Goal: Task Accomplishment & Management: Manage account settings

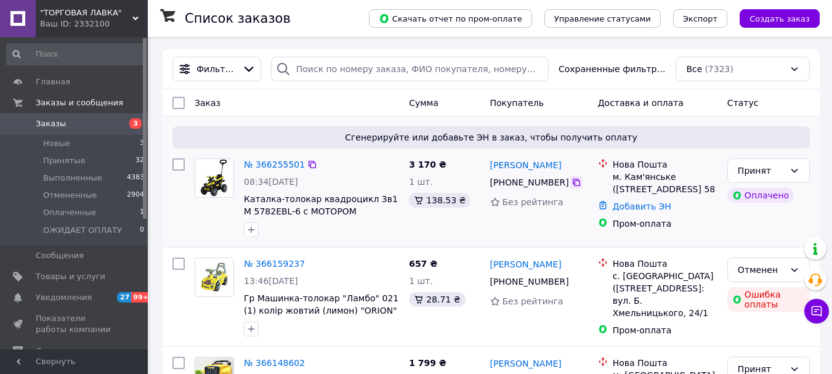
click at [571, 180] on icon at bounding box center [576, 182] width 10 height 10
click at [650, 211] on link "Добавить ЭН" at bounding box center [642, 206] width 59 height 10
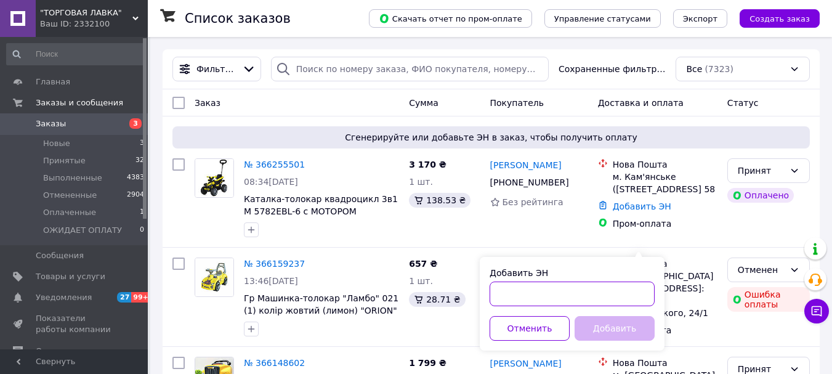
click at [597, 293] on input "Добавить ЭН" at bounding box center [572, 293] width 165 height 25
paste input "20451269137180"
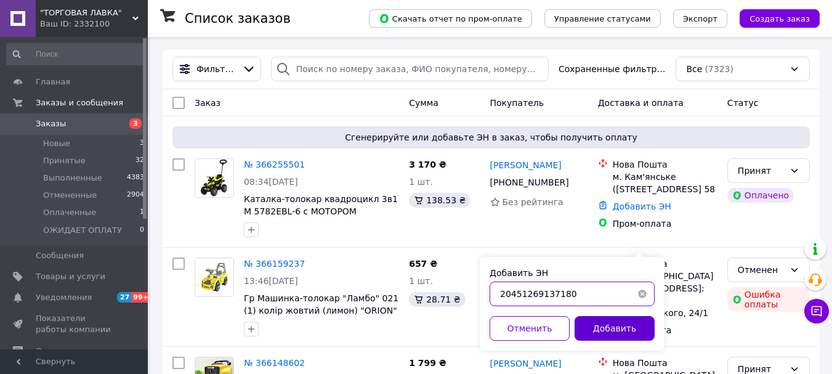
type input "20451269137180"
click at [608, 329] on button "Добавить" at bounding box center [615, 328] width 80 height 25
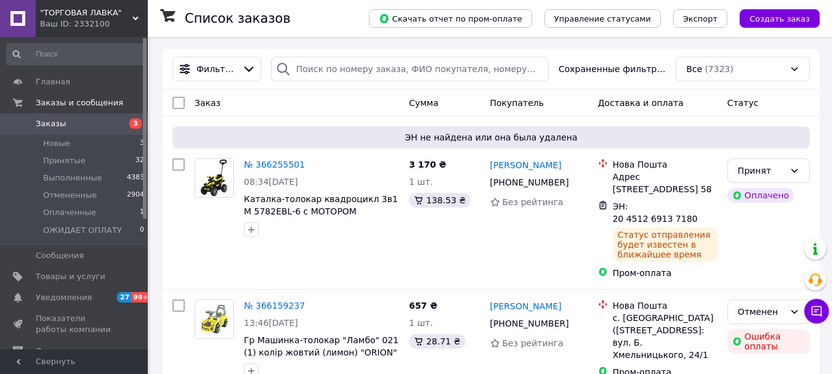
click at [96, 19] on div "Ваш ID: 2332100" at bounding box center [94, 23] width 108 height 11
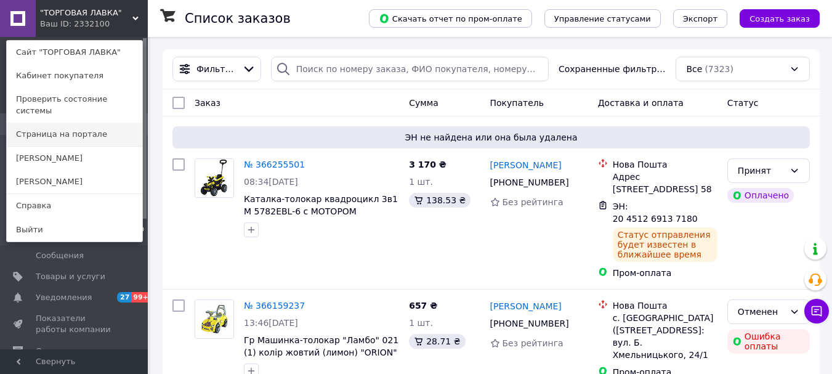
click at [84, 123] on link "Страница на портале" at bounding box center [74, 134] width 135 height 23
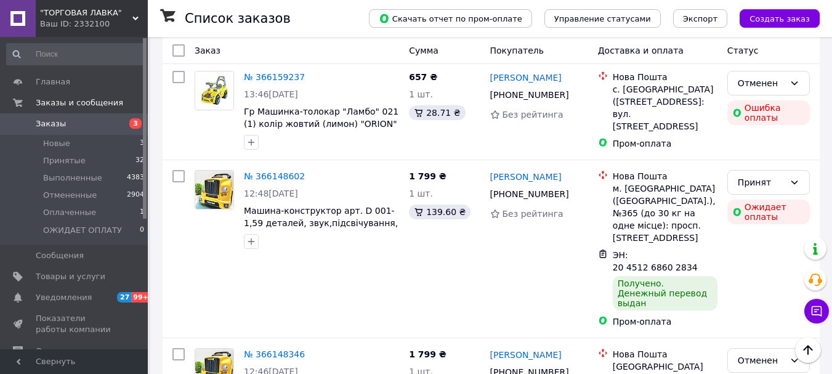
scroll to position [231, 0]
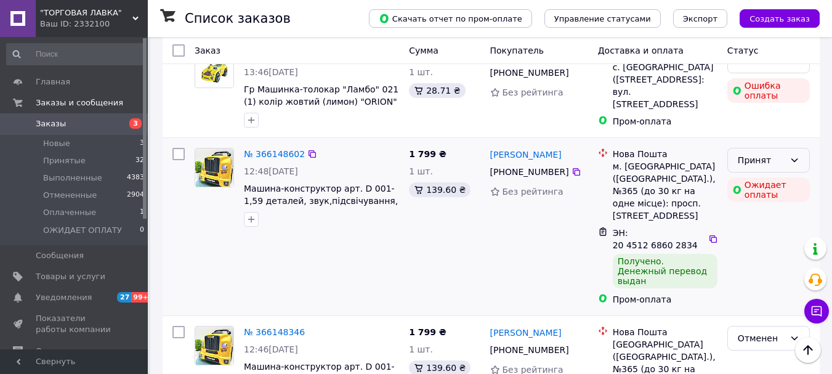
click at [772, 168] on div "Принят" at bounding box center [768, 160] width 83 height 25
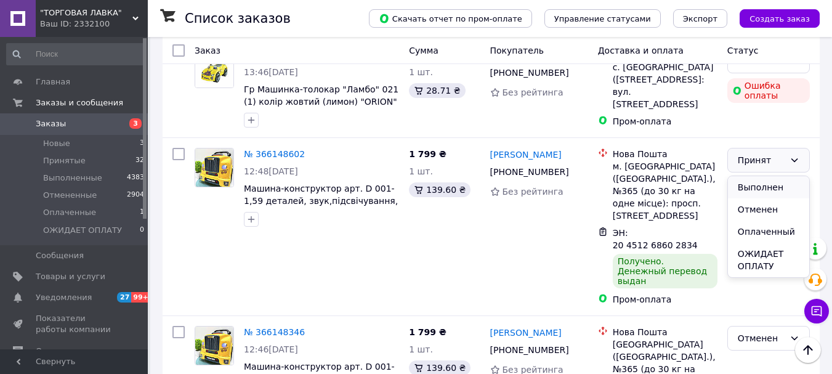
click at [770, 184] on li "Выполнен" at bounding box center [768, 187] width 81 height 22
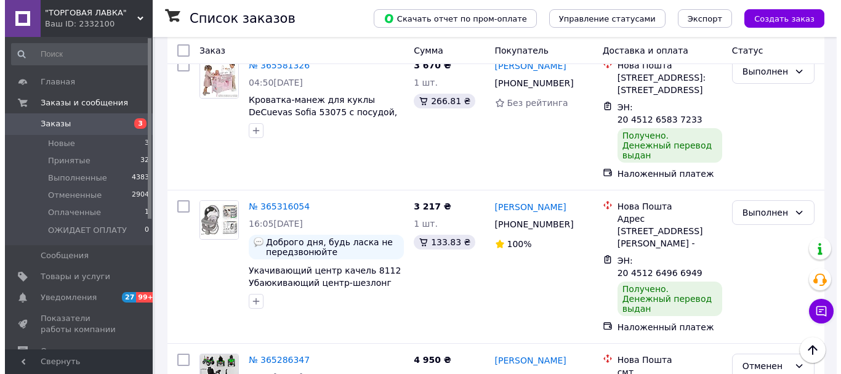
scroll to position [0, 0]
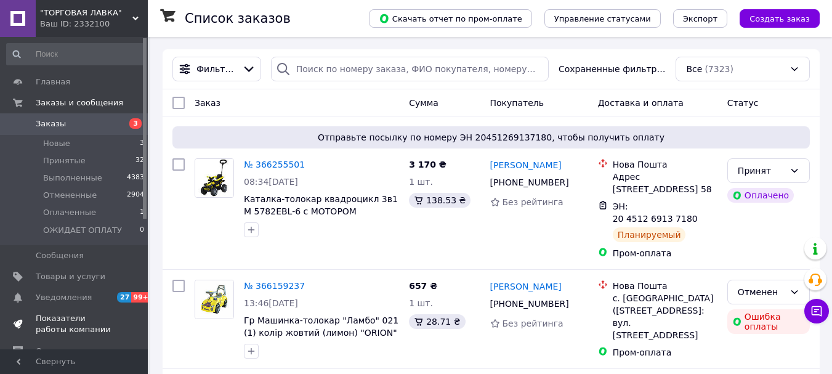
click at [63, 320] on span "Показатели работы компании" at bounding box center [75, 324] width 78 height 22
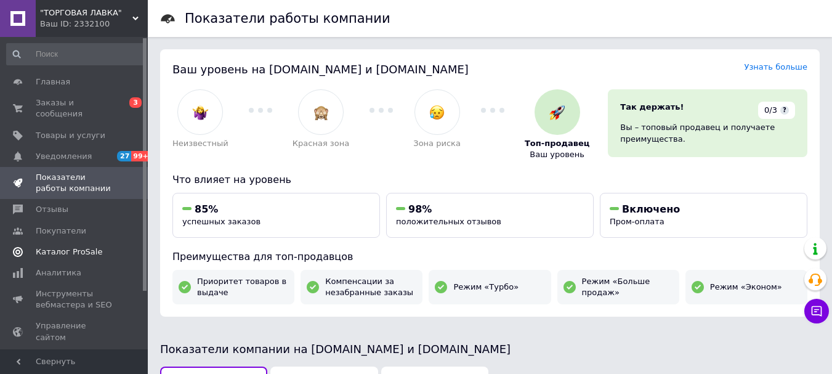
click at [75, 246] on span "Каталог ProSale" at bounding box center [69, 251] width 67 height 11
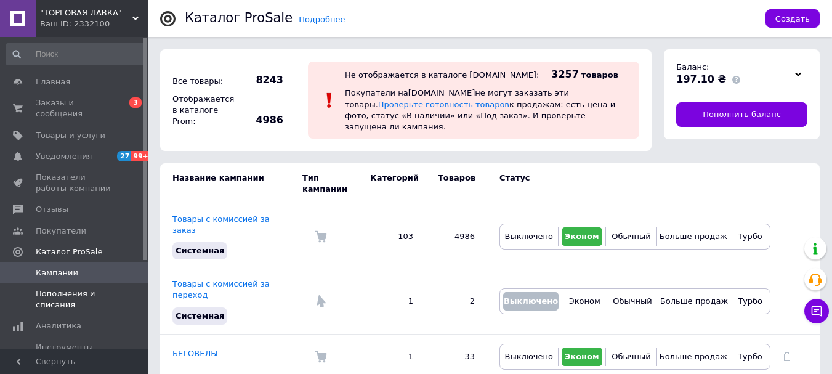
click at [90, 288] on span "Пополнения и списания" at bounding box center [75, 299] width 78 height 22
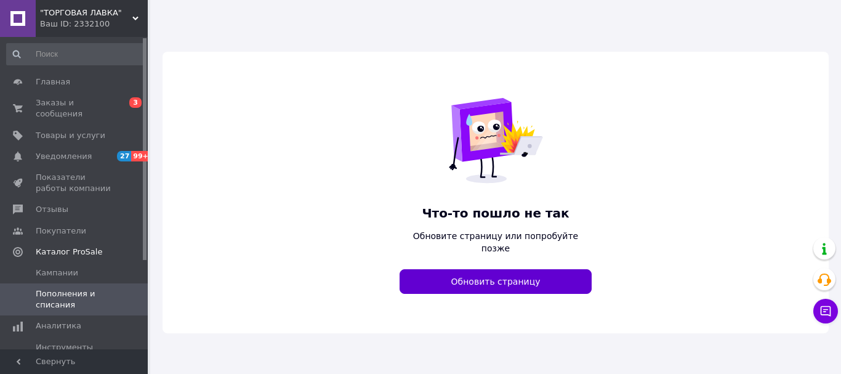
click at [565, 269] on button "Обновить страницу" at bounding box center [496, 281] width 192 height 25
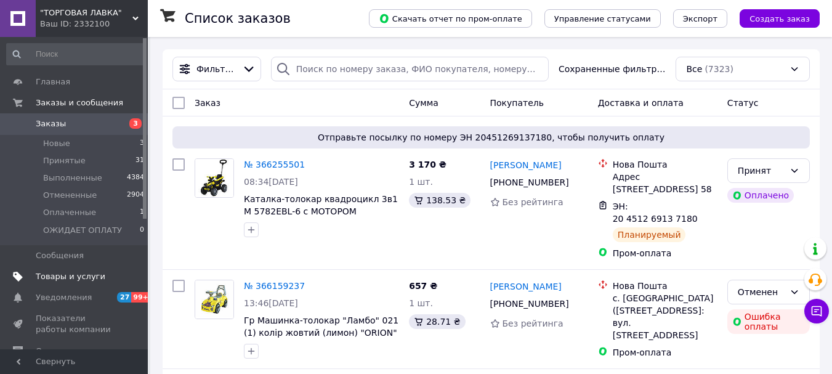
click at [100, 281] on span "Товары и услуги" at bounding box center [75, 276] width 78 height 11
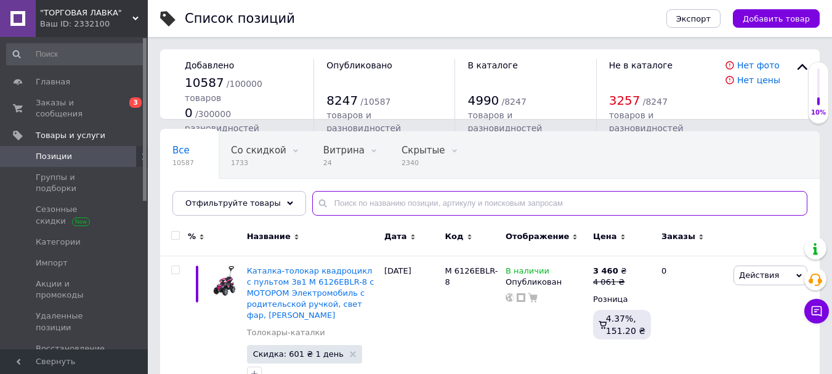
click at [341, 209] on input "text" at bounding box center [559, 203] width 495 height 25
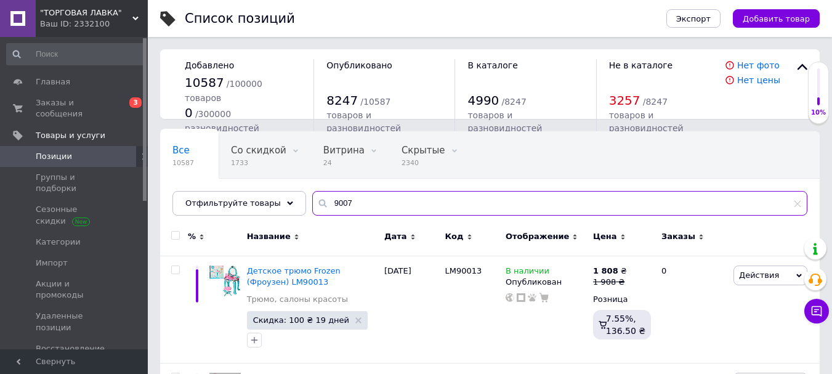
type input "9007"
click at [790, 52] on div "Добавлено 10587 / 100000 товаров 0 / 300000 разновидностей Опубликовано 8247 / …" at bounding box center [490, 84] width 660 height 70
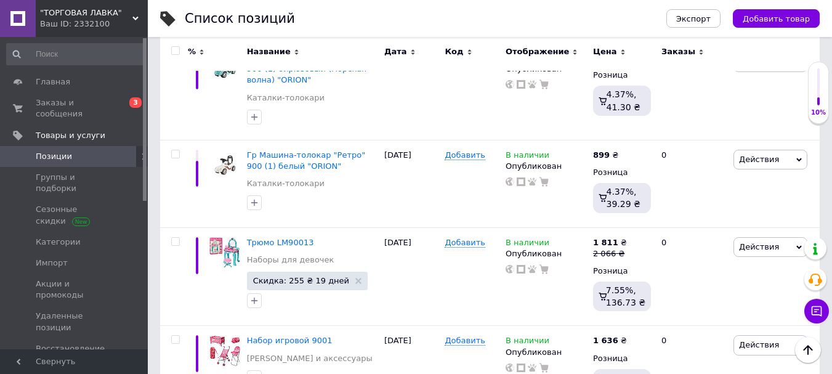
scroll to position [1777, 0]
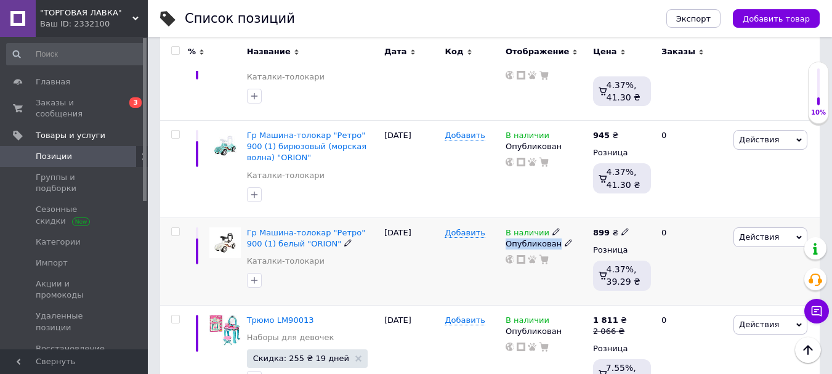
drag, startPoint x: 547, startPoint y: 217, endPoint x: 560, endPoint y: 234, distance: 20.7
click at [560, 234] on div "В наличии Опубликован" at bounding box center [546, 245] width 81 height 37
click at [552, 228] on icon at bounding box center [555, 231] width 7 height 7
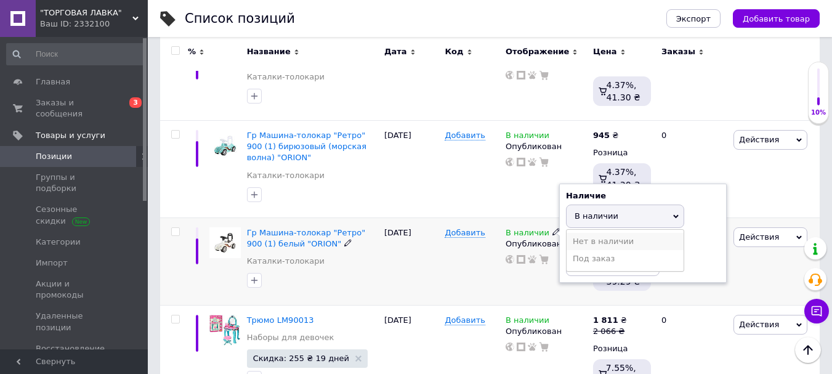
click at [570, 233] on li "Нет в наличии" at bounding box center [625, 241] width 117 height 17
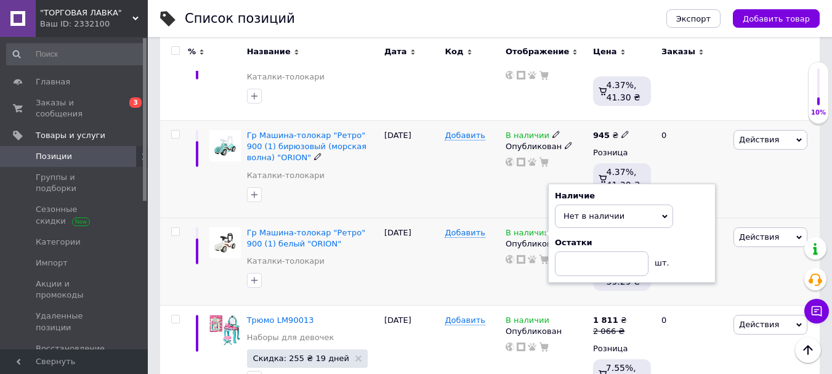
click at [552, 131] on icon at bounding box center [555, 134] width 7 height 7
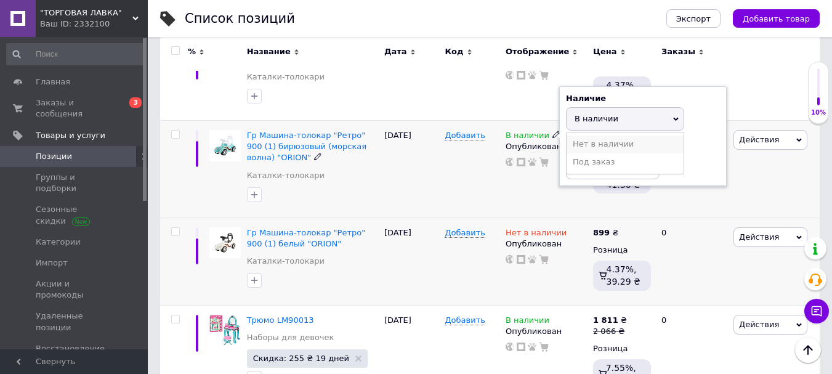
click at [574, 135] on li "Нет в наличии" at bounding box center [625, 143] width 117 height 17
click at [483, 187] on div "Добавить" at bounding box center [472, 169] width 61 height 97
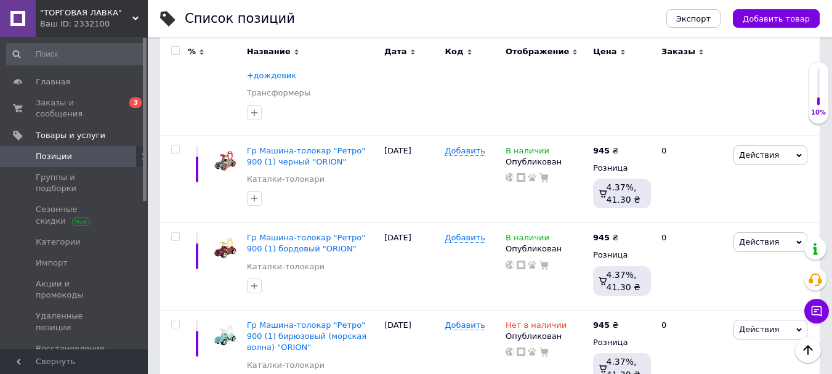
scroll to position [1582, 0]
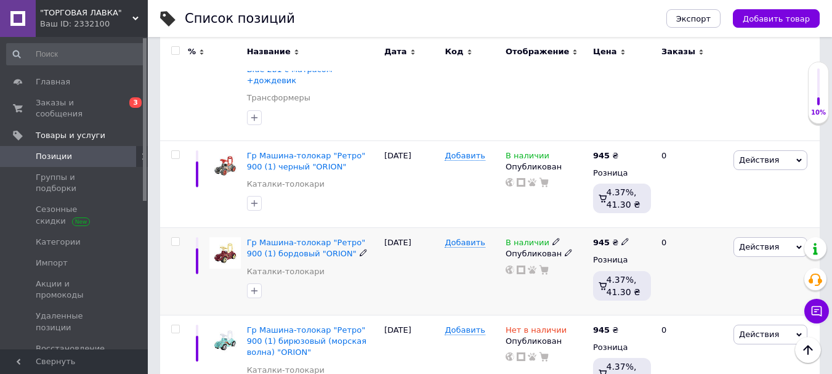
click at [552, 238] on icon at bounding box center [555, 241] width 7 height 7
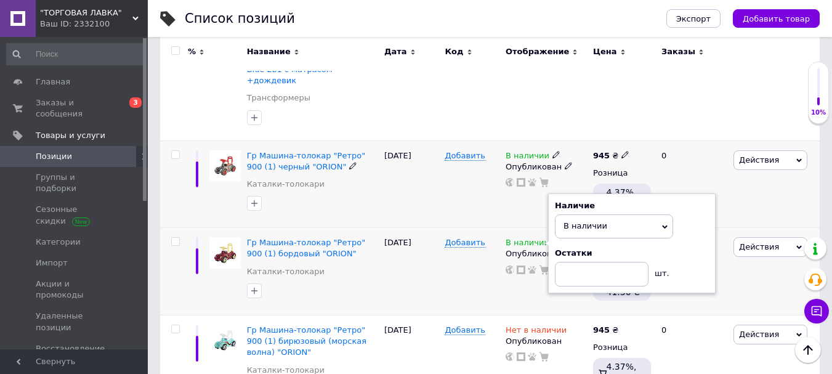
click at [552, 151] on icon at bounding box center [555, 154] width 7 height 7
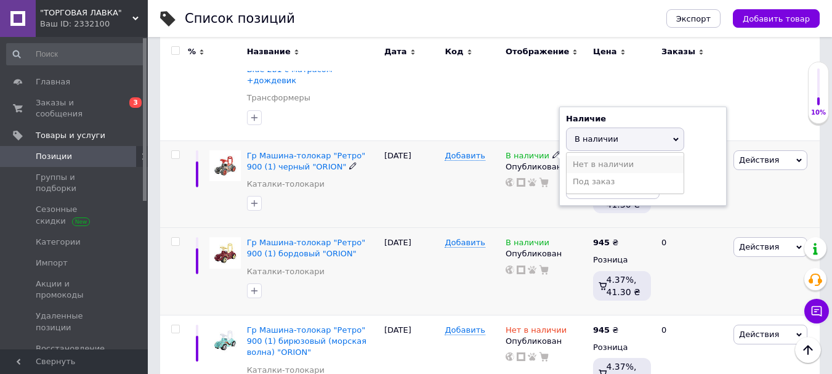
click at [571, 158] on li "Нет в наличии" at bounding box center [625, 164] width 117 height 17
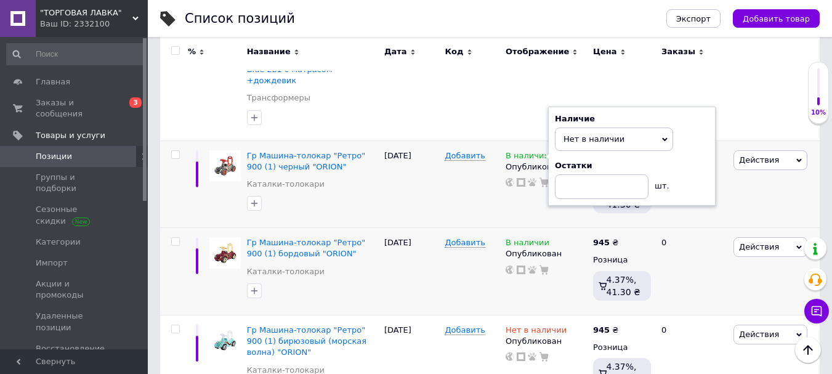
drag, startPoint x: 798, startPoint y: 171, endPoint x: 829, endPoint y: 200, distance: 42.3
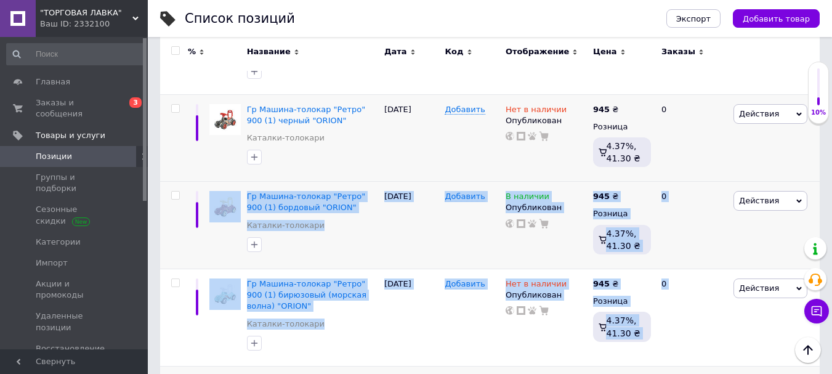
scroll to position [1767, 0]
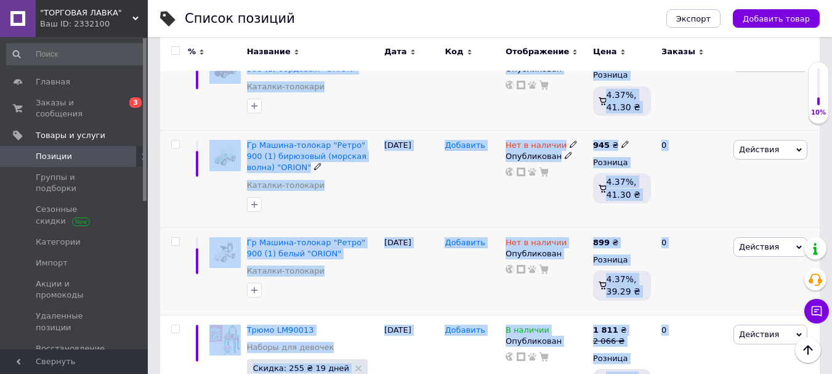
click at [814, 194] on div "Действия Редактировать Поднять в начало группы Копировать Скидка Подарок Сопутс…" at bounding box center [774, 179] width 89 height 97
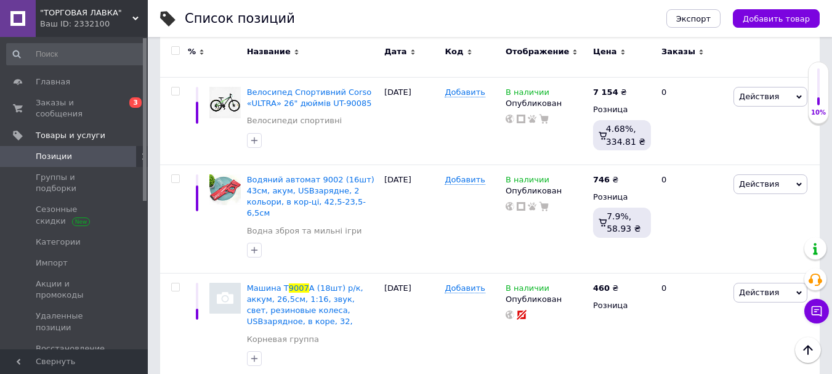
scroll to position [2455, 0]
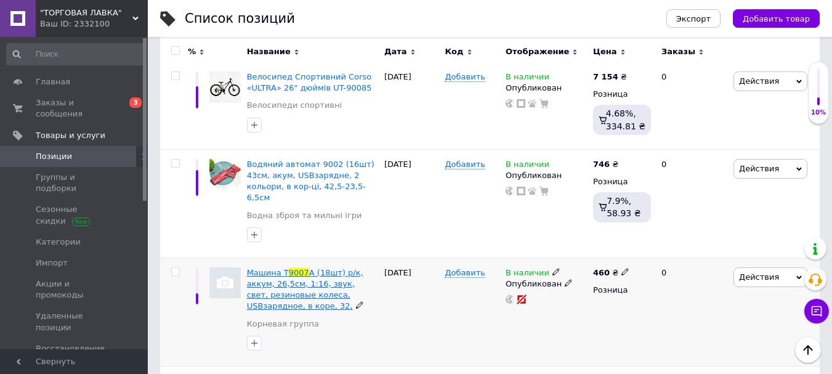
click at [349, 268] on span "A (18шт) р/к, аккум, 26,5см, 1:16, звук, свет, резиновые колеса, USBзарядное, в…" at bounding box center [305, 289] width 116 height 43
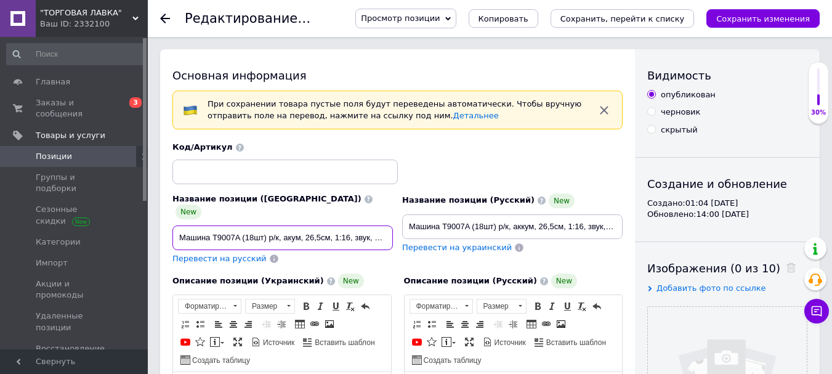
drag, startPoint x: 266, startPoint y: 221, endPoint x: 244, endPoint y: 220, distance: 22.2
click at [244, 225] on input "Машина T9007A (18шт) р/к, акум, 26,5см, 1:16, звук, світло, гумові колеса, USBз…" at bounding box center [282, 237] width 220 height 25
click at [212, 225] on input "Машина T9007A р/к, акум, 26,5см, 1:16, звук, світло, гумові колеса, USBзарядне,…" at bounding box center [282, 237] width 220 height 25
click at [261, 225] on input "Машина БМВ T9007A р/к, акум, 26,5см, 1:16, звук, світло, гумові колеса, USBзаря…" at bounding box center [282, 237] width 220 height 25
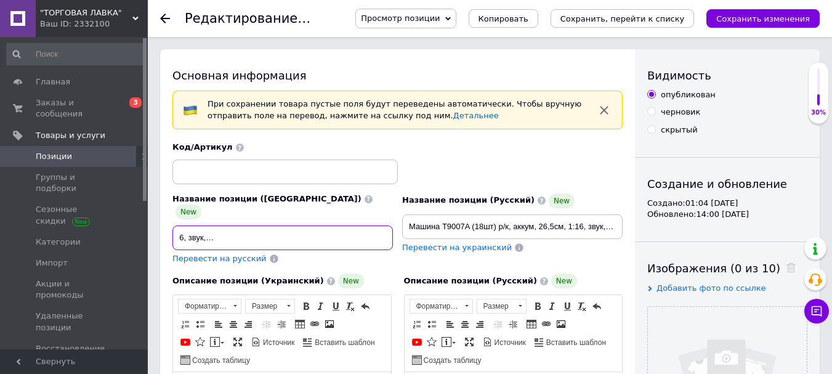
drag, startPoint x: 376, startPoint y: 219, endPoint x: 414, endPoint y: 233, distance: 40.7
click at [414, 233] on div "Название позиции (Украинский) New Машина БМВ T9007A на р/к, акум, 26,5см, 1:16,…" at bounding box center [397, 203] width 459 height 132
click at [336, 225] on input "Машина БМВ T9007A на р/к, акум, 26,5см, 1:16, звук, світло, гумові колеса, USBз…" at bounding box center [282, 237] width 220 height 25
drag, startPoint x: 369, startPoint y: 225, endPoint x: 428, endPoint y: 230, distance: 59.4
click at [428, 230] on div "Название позиции (Украинский) New Машина БМВ T9007A на р/к, акум, 26,5см, 1:16,…" at bounding box center [397, 203] width 459 height 132
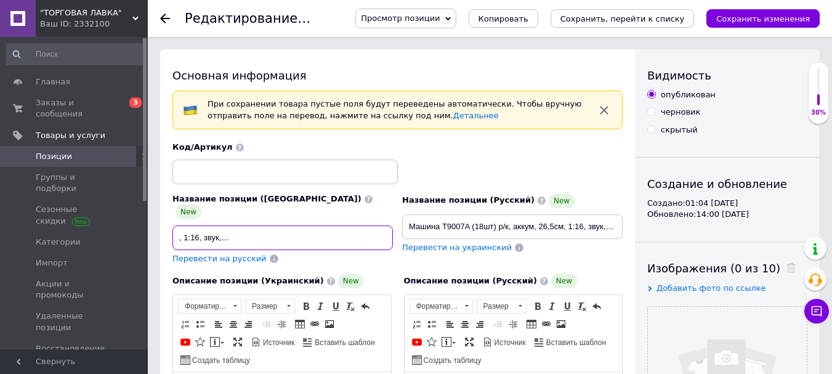
scroll to position [0, 155]
click at [207, 225] on input "Машина БМВ T9007A на р/к, акум, 26,5см, 1:16, звук, світло, гумові колеса, USBз…" at bounding box center [282, 237] width 220 height 25
type input "Машина БМВ T9007A BMW на р/к, акум, 26,5см, 1:16, звук, світло, гумові колеса, …"
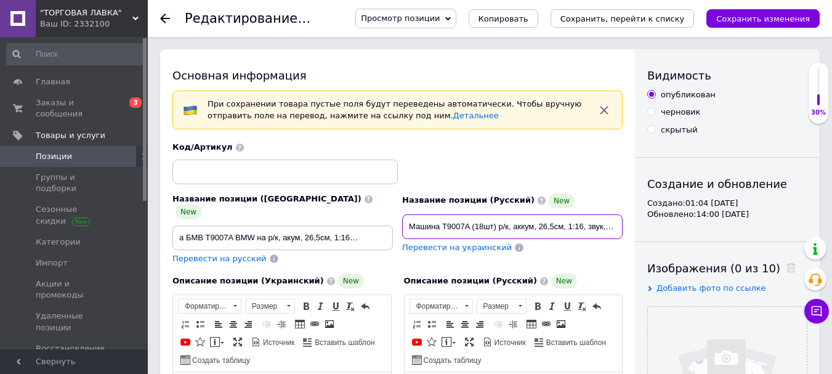
scroll to position [0, 0]
drag, startPoint x: 496, startPoint y: 223, endPoint x: 472, endPoint y: 226, distance: 23.6
click at [472, 226] on input "Машина T9007A (18шт) р/к, аккум, 26,5см, 1:16, звук, свет, резиновые колеса, US…" at bounding box center [512, 226] width 220 height 25
click at [444, 222] on input "Машина T9007A BMW р/к, аккум, 26,5см, 1:16, звук, свет, резиновые колеса, USBза…" at bounding box center [512, 226] width 220 height 25
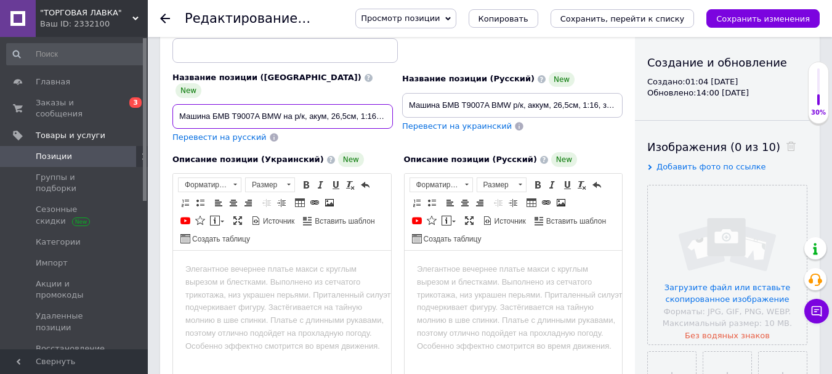
scroll to position [0, 177]
drag, startPoint x: 174, startPoint y: 103, endPoint x: 411, endPoint y: 116, distance: 238.1
click at [411, 116] on div "Название позиции (Украинский) New Машина БМВ T9007A BMW на р/к, акум, 26,5см, 1…" at bounding box center [397, 82] width 459 height 132
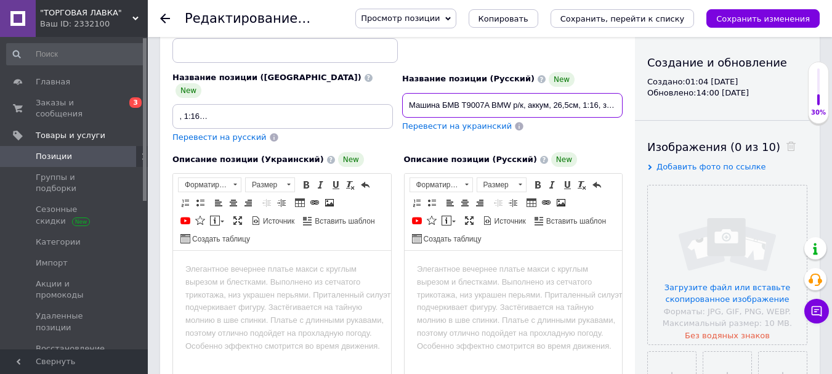
scroll to position [0, 0]
drag, startPoint x: 406, startPoint y: 99, endPoint x: 668, endPoint y: 88, distance: 262.6
click at [668, 88] on div "Основная информация При сохранении товара пустые поля будут переведены автомати…" at bounding box center [490, 342] width 660 height 829
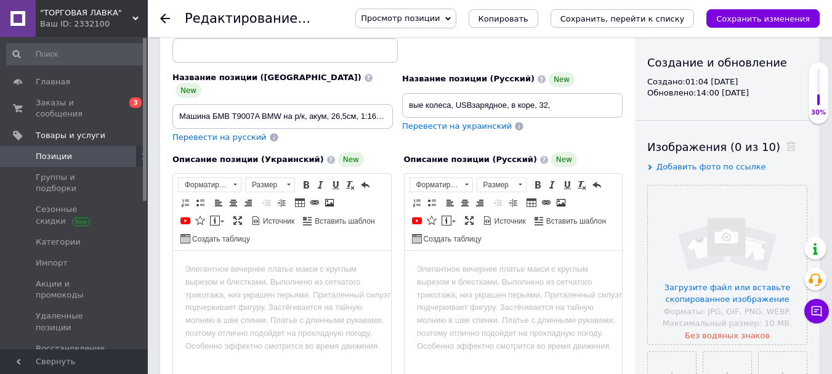
click at [207, 132] on span "Перевести на русский" at bounding box center [219, 136] width 94 height 9
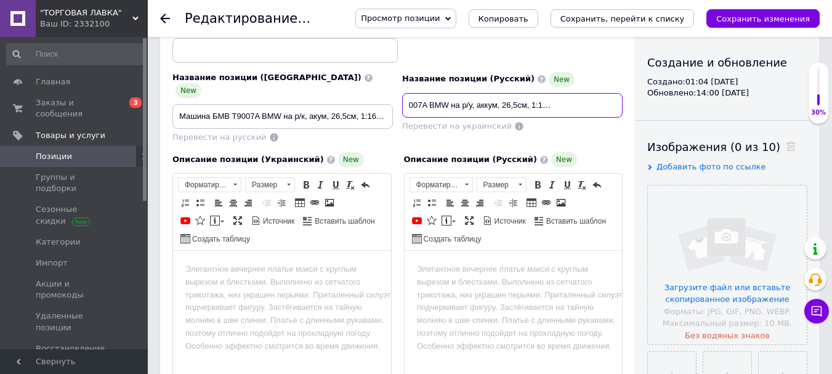
scroll to position [0, 197]
drag, startPoint x: 405, startPoint y: 99, endPoint x: 635, endPoint y: 84, distance: 230.8
click at [635, 84] on div "Основная информация При сохранении товара пустые поля будут переведены автомати…" at bounding box center [490, 342] width 660 height 829
click at [565, 108] on input "Машина БМВ T9007A BMW на р/у, аккум, 26,5см, 1:16, звук, свет, резиновые колеса…" at bounding box center [512, 105] width 220 height 25
click at [566, 108] on input "Машина БМВ T9007A BMW на р/у, аккум, 26,5см, 1:16, звук, свет, резиновые колеса…" at bounding box center [512, 105] width 220 height 25
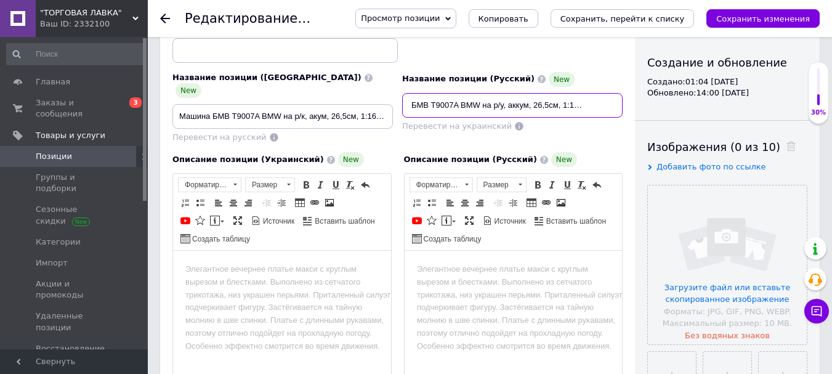
scroll to position [0, 0]
type input "Машина БМВ T9007A BMW на р/у, аккум, 26,5см, 1:16, звук, свет, резиновые колеса…"
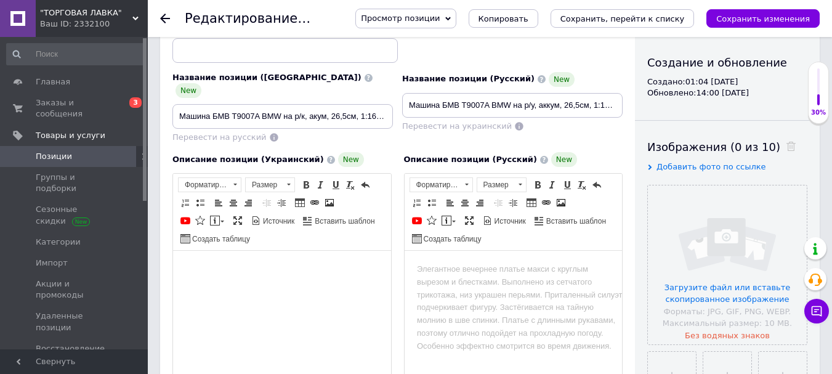
click at [202, 265] on body "Визуальный текстовый редактор, F96582E7-0C86-4C7A-90D1-91309E22A89C" at bounding box center [281, 269] width 193 height 13
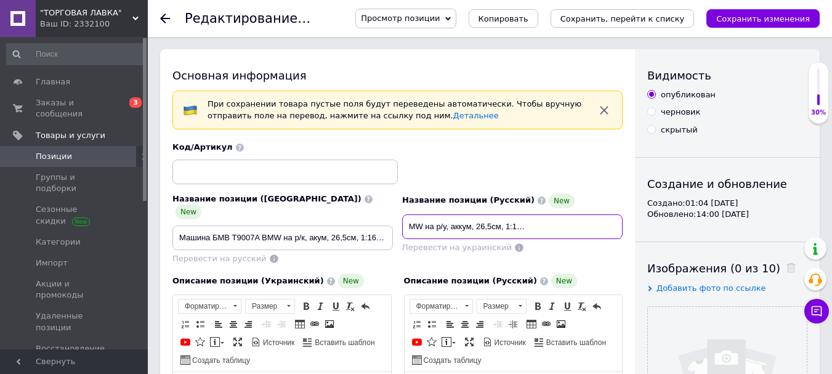
scroll to position [0, 196]
drag, startPoint x: 406, startPoint y: 222, endPoint x: 636, endPoint y: 206, distance: 229.7
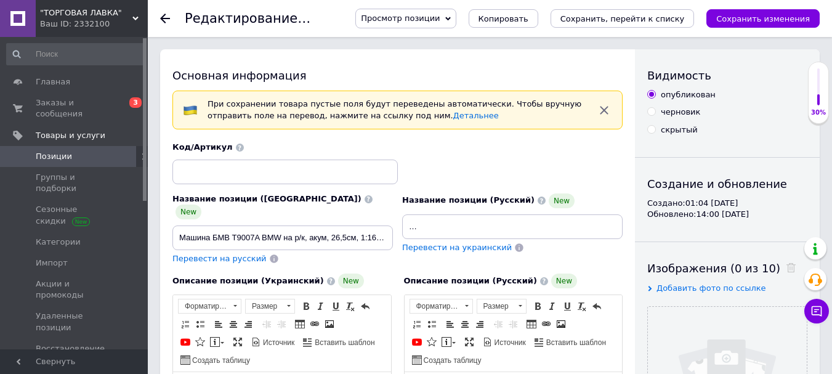
scroll to position [0, 0]
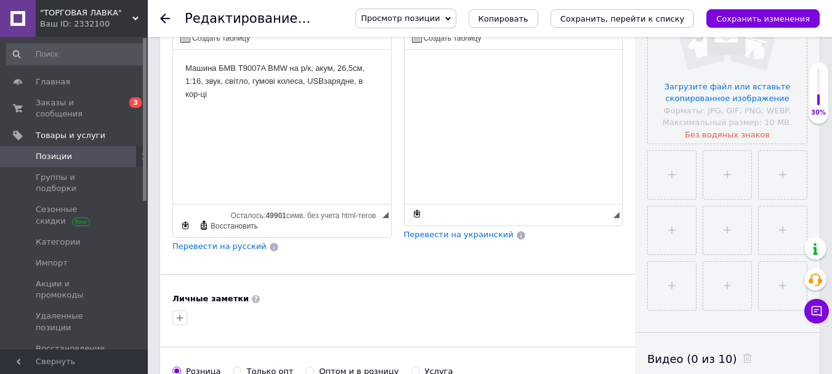
scroll to position [352, 0]
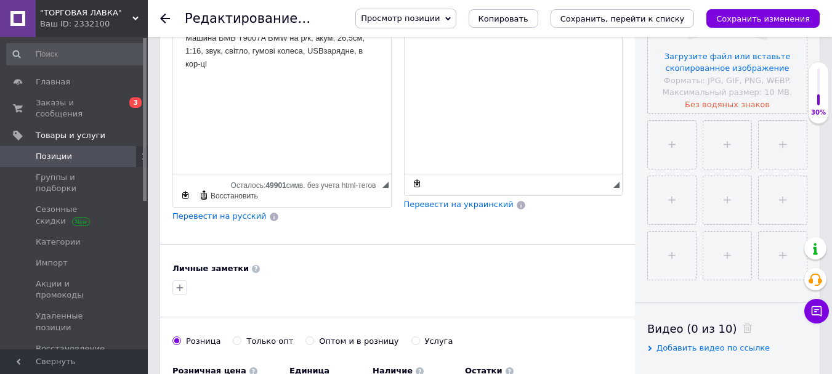
click at [510, 57] on html at bounding box center [513, 39] width 218 height 38
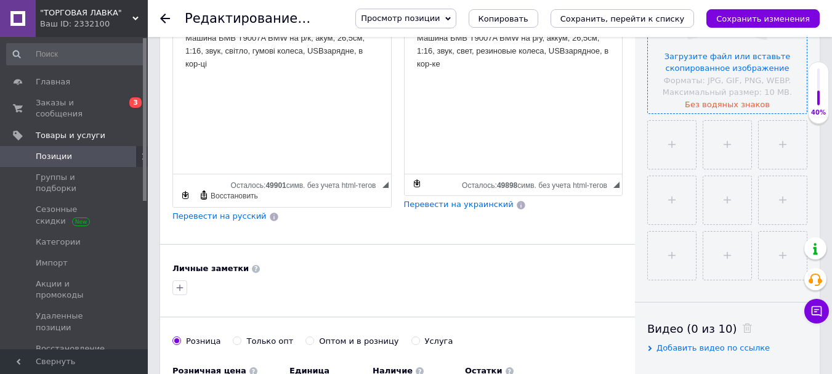
click at [715, 78] on input "file" at bounding box center [727, 33] width 159 height 159
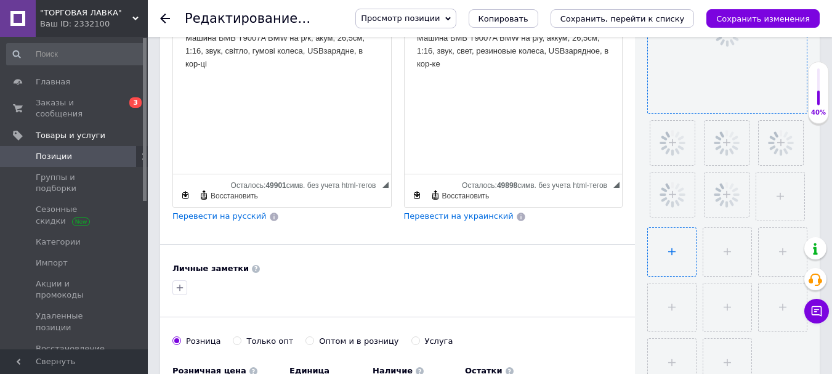
click at [661, 251] on input "file" at bounding box center [672, 252] width 48 height 48
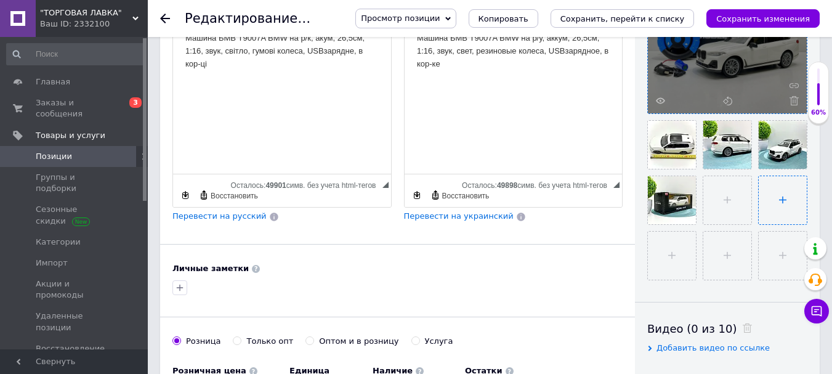
type input "C:\fakepath\26н.webp"
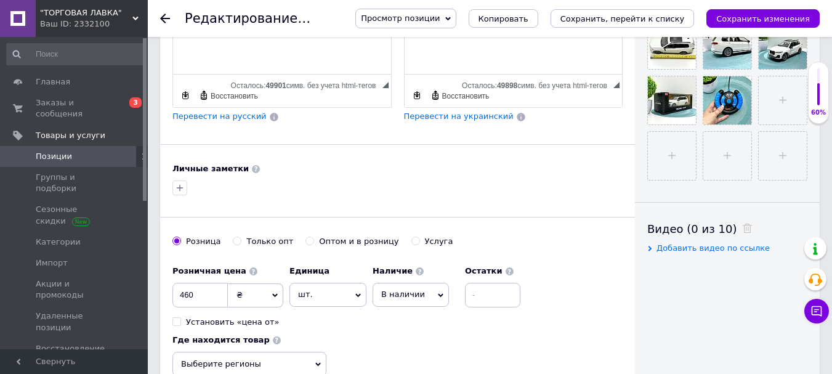
scroll to position [496, 0]
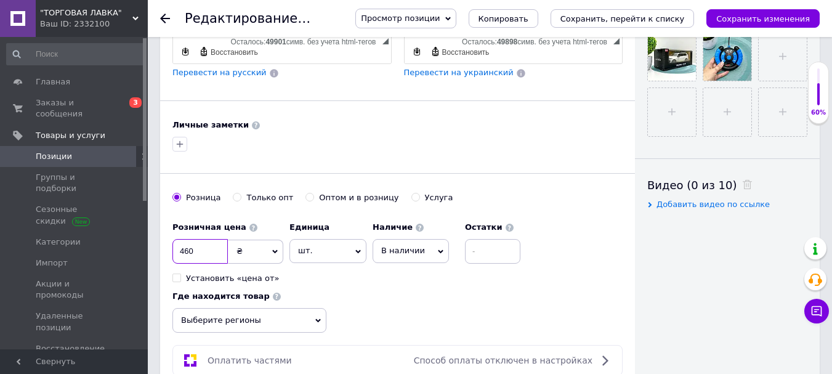
drag, startPoint x: 201, startPoint y: 236, endPoint x: 176, endPoint y: 236, distance: 24.6
click at [176, 239] on input "460" at bounding box center [199, 251] width 55 height 25
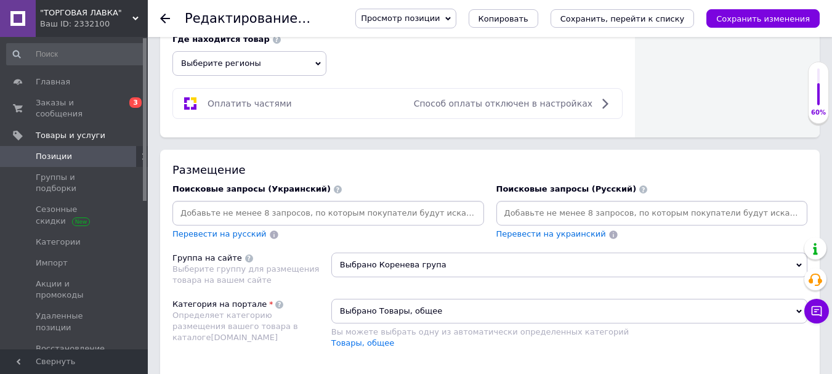
scroll to position [770, 0]
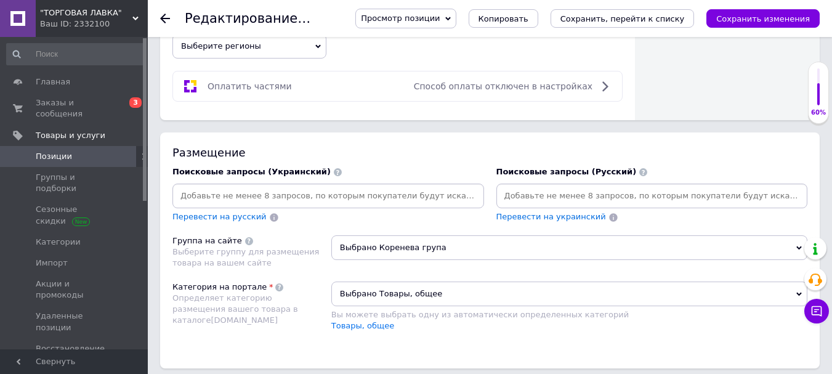
type input "695"
click at [604, 187] on input at bounding box center [652, 196] width 307 height 18
type input "машинка на пульте"
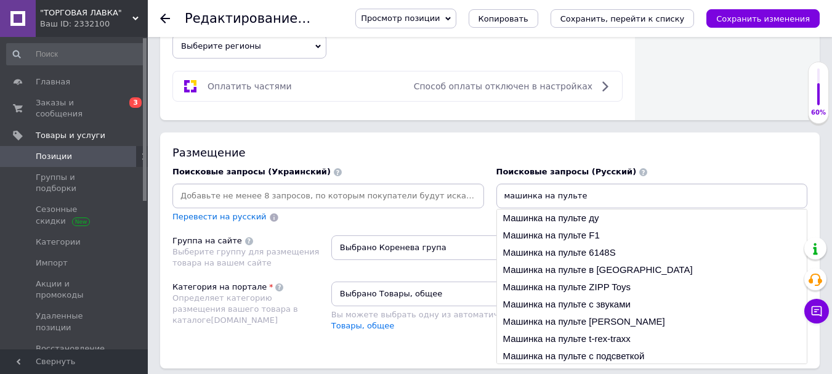
drag, startPoint x: 591, startPoint y: 180, endPoint x: 489, endPoint y: 177, distance: 102.3
click at [489, 177] on div "Поисковые запросы (Украинский) Перевести на русский Поисковые запросы (Русский)…" at bounding box center [489, 194] width 647 height 69
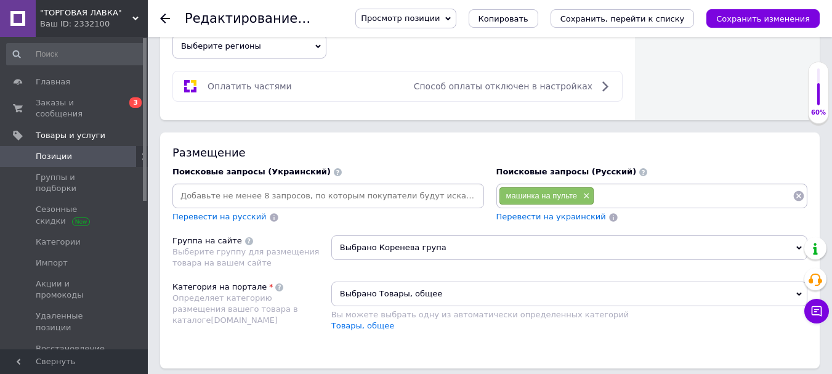
paste input "машинка на пульте"
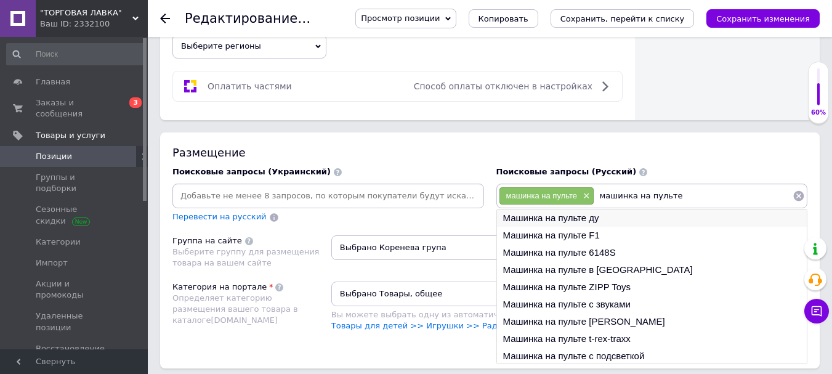
type input "машинка на пульте"
click at [541, 209] on li "Машинка на пульте ду" at bounding box center [652, 217] width 310 height 17
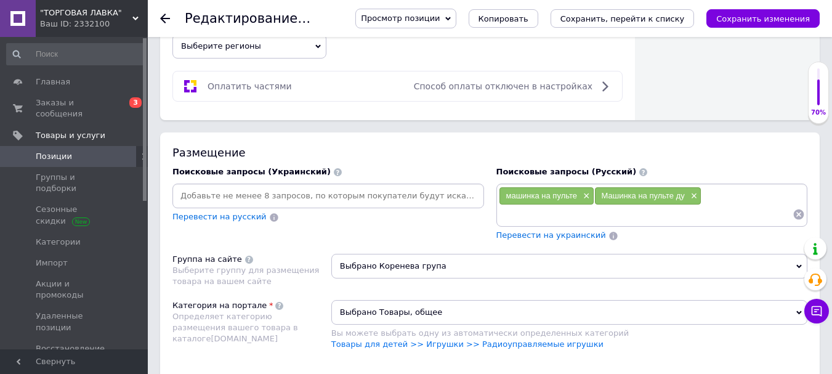
click at [538, 205] on input at bounding box center [646, 214] width 294 height 18
paste input "машинка на пульте"
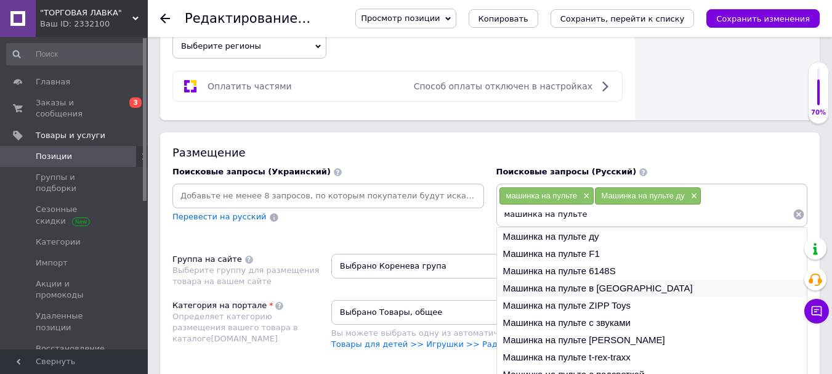
type input "машинка на пульте"
click at [555, 280] on li "Машинка на пульте в подарок" at bounding box center [652, 288] width 310 height 17
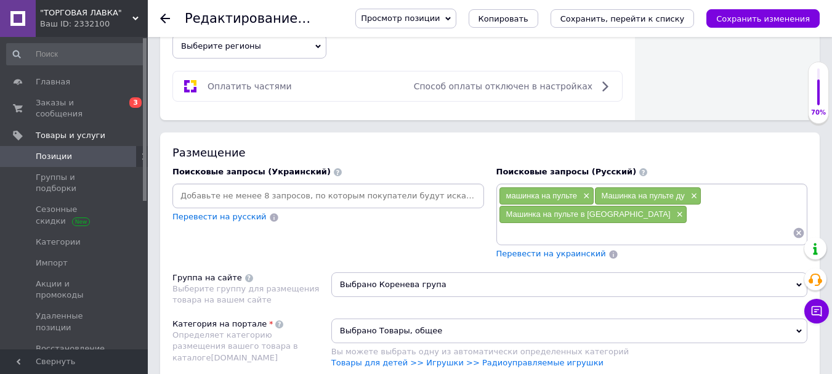
click at [570, 224] on input at bounding box center [646, 233] width 294 height 18
paste input "машинка на пульте"
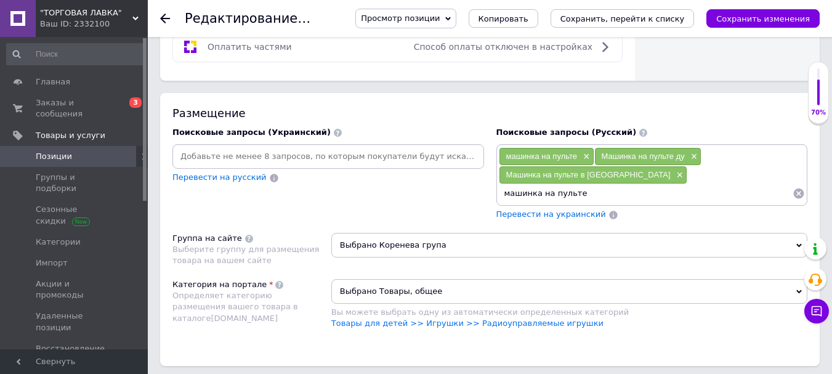
scroll to position [818, 0]
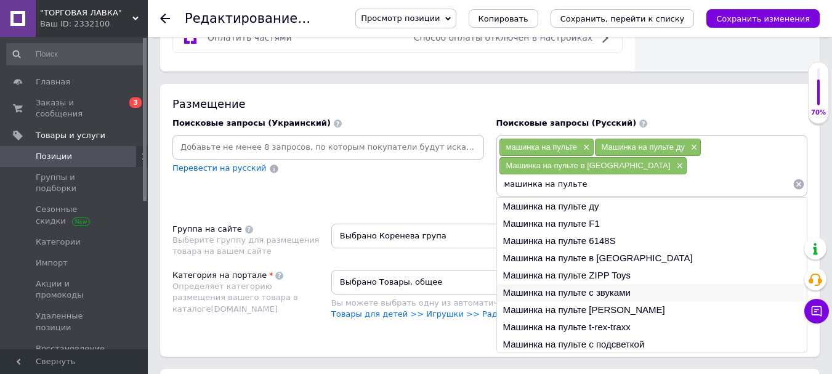
type input "машинка на пульте"
click at [589, 285] on li "Машинка на пульте с звуками" at bounding box center [652, 292] width 310 height 17
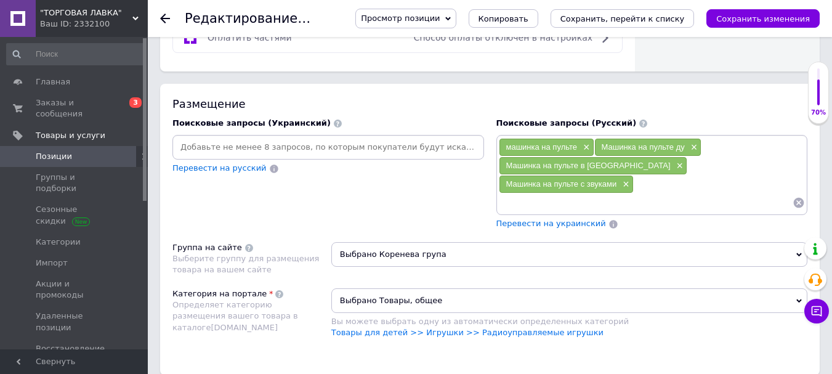
click at [534, 193] on input at bounding box center [646, 202] width 294 height 18
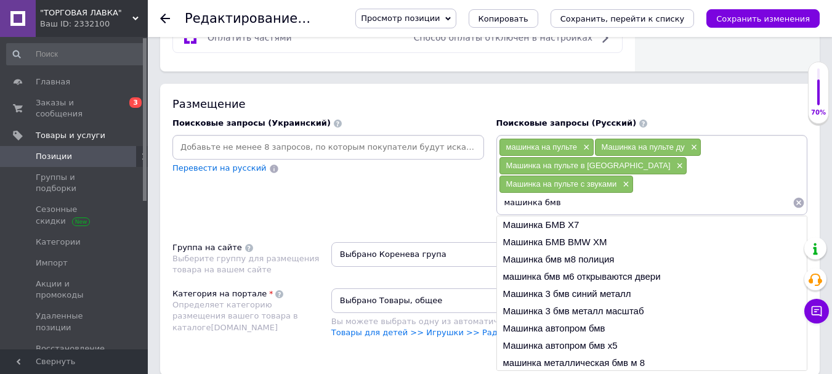
drag, startPoint x: 565, startPoint y: 173, endPoint x: 499, endPoint y: 171, distance: 66.5
click at [499, 193] on input "машинка бмв" at bounding box center [646, 202] width 294 height 18
paste input "а пульте"
type input "машинка на пульте"
click at [617, 268] on li "машинка бмв м6 открываются двери" at bounding box center [652, 276] width 310 height 17
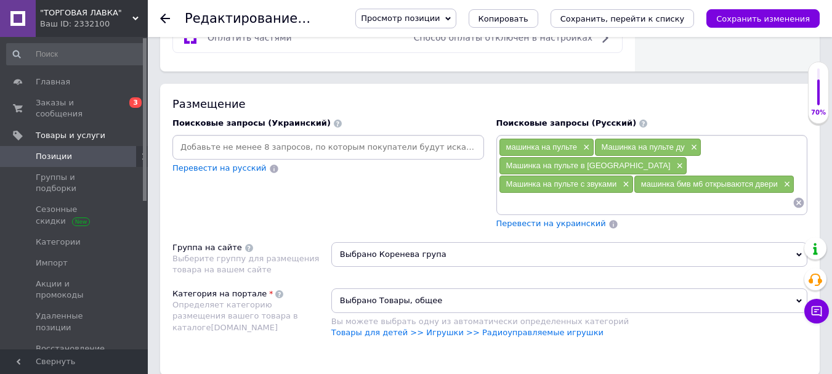
click at [584, 193] on input at bounding box center [646, 202] width 294 height 18
paste input "машинка на пульте"
click at [575, 193] on input "машинка на пульте бмв" at bounding box center [646, 202] width 294 height 18
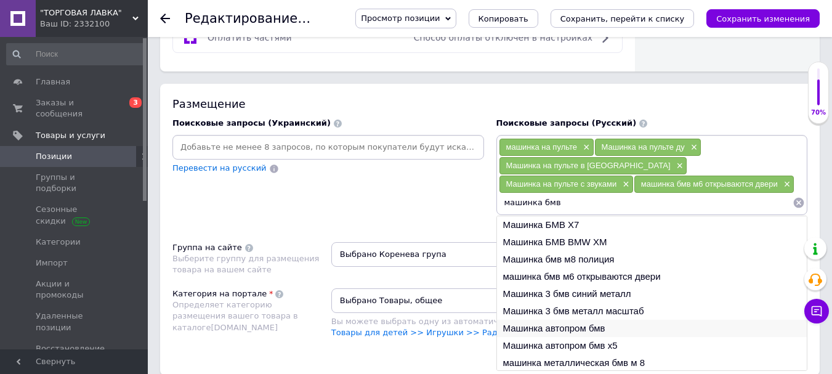
type input "машинка бмв"
click at [607, 320] on li "Машинка автопром бмв" at bounding box center [652, 328] width 310 height 17
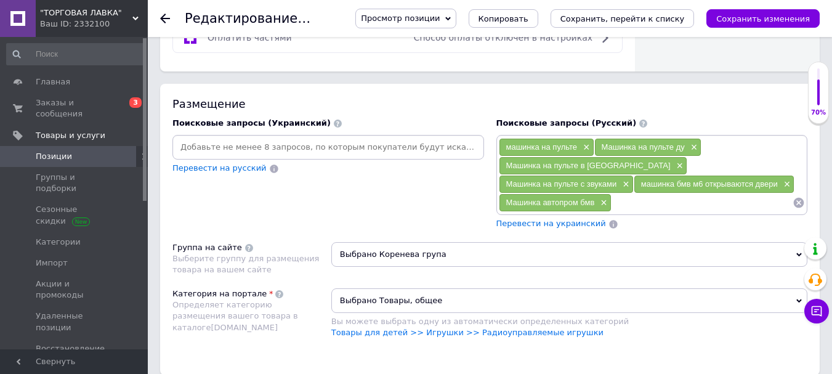
click at [612, 193] on input at bounding box center [702, 202] width 181 height 18
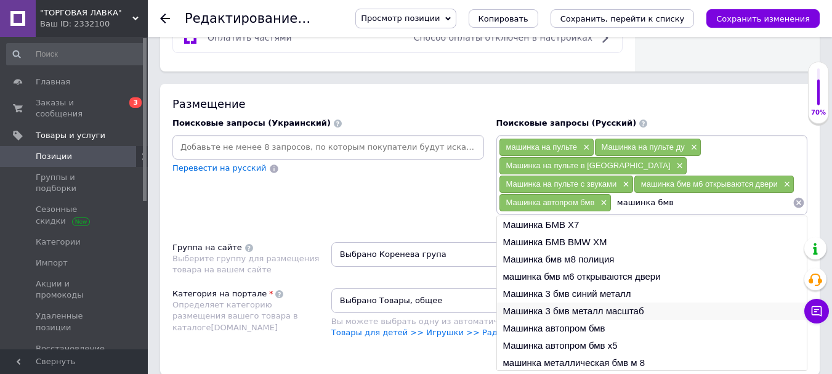
type input "машинка бмв"
click at [605, 302] on li "Машинка 3 бмв металл масштаб" at bounding box center [652, 310] width 310 height 17
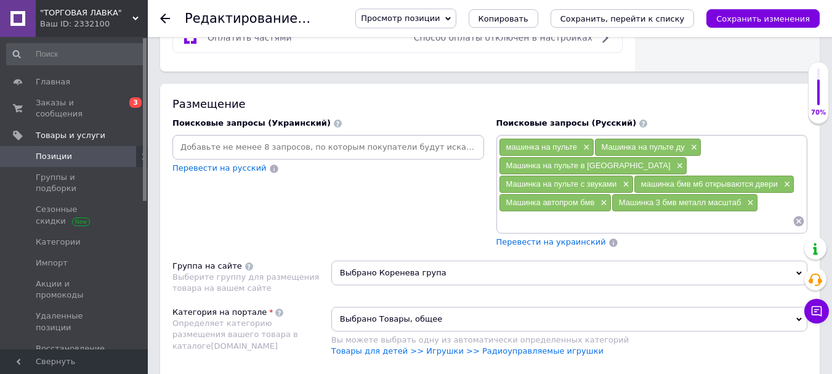
scroll to position [0, 0]
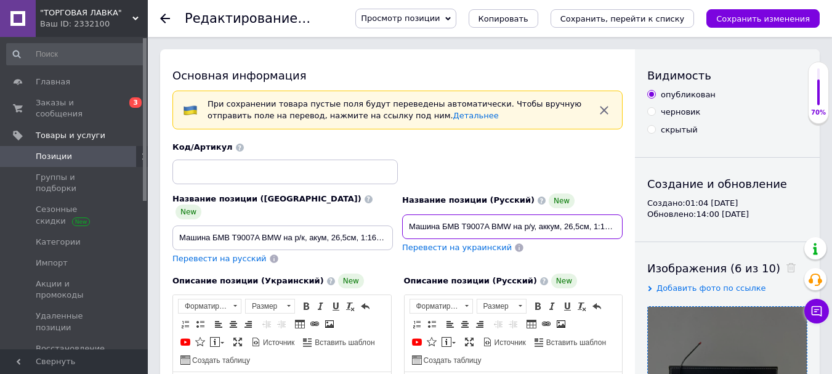
drag, startPoint x: 513, startPoint y: 227, endPoint x: 493, endPoint y: 225, distance: 20.4
click at [493, 225] on input "Машина БМВ T9007A BMW на р/у, аккум, 26,5см, 1:16, звук, свет, резиновые колеса…" at bounding box center [512, 226] width 220 height 25
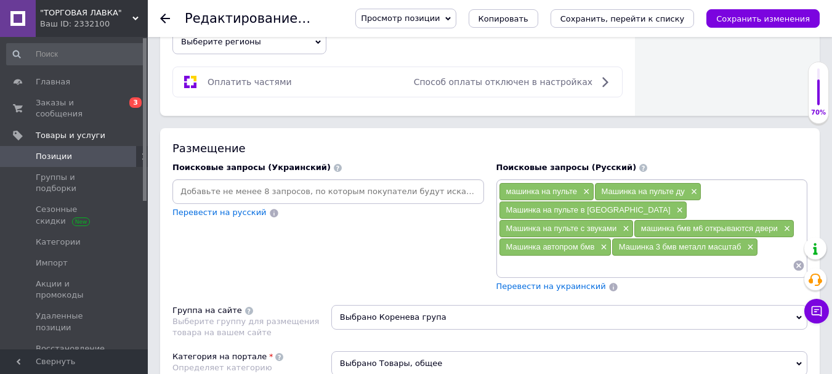
scroll to position [792, 0]
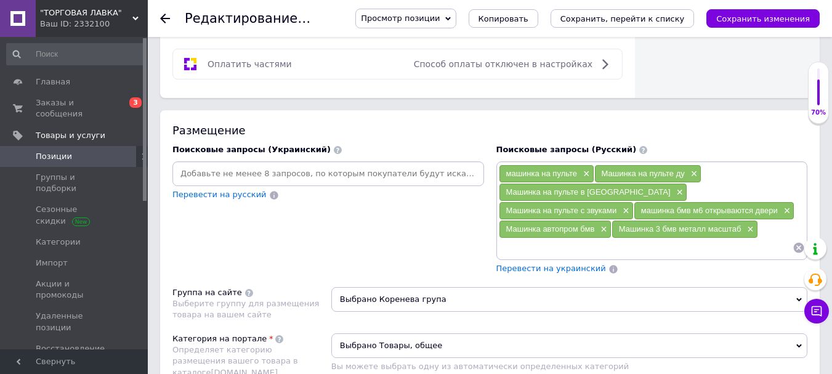
click at [521, 244] on input at bounding box center [646, 247] width 294 height 18
paste input "BMW"
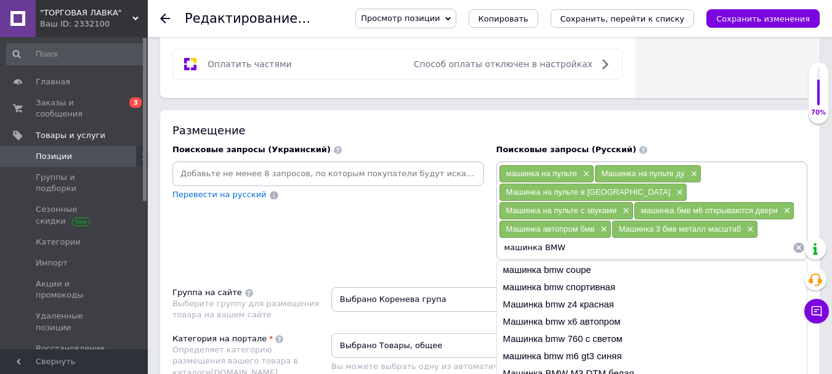
drag, startPoint x: 561, startPoint y: 239, endPoint x: 497, endPoint y: 235, distance: 64.2
click at [497, 235] on div "машинка на пульте × Машинка на пульте ду × Машинка на пульте в подарок × Машинк…" at bounding box center [652, 210] width 312 height 99
type input "машинка BMW"
click at [582, 313] on li "Машинка bmw x6 автопром" at bounding box center [652, 321] width 310 height 17
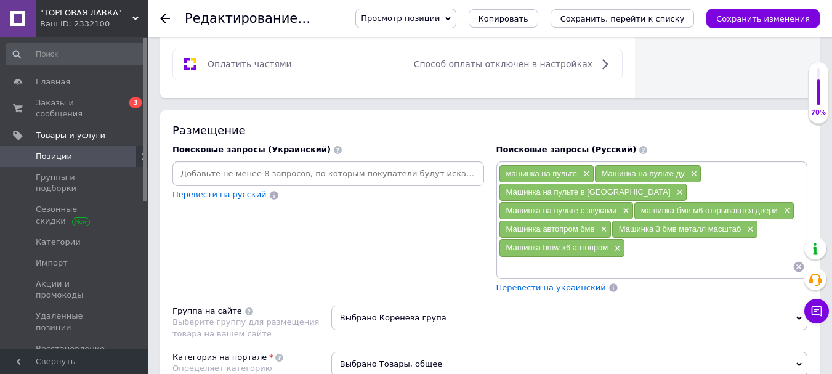
click at [580, 257] on input at bounding box center [646, 266] width 294 height 18
paste input "машинка BMW"
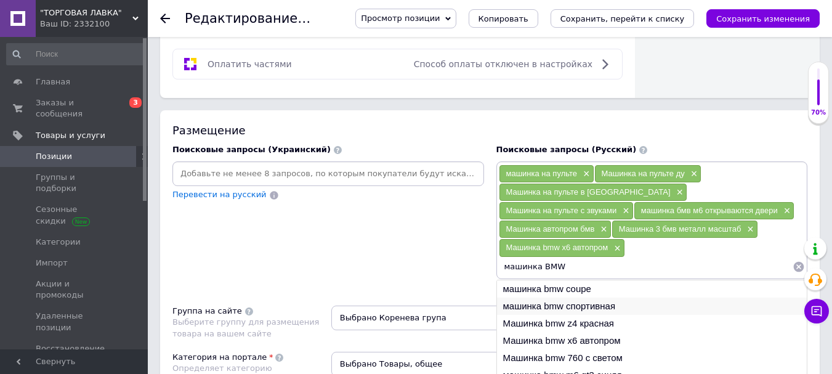
type input "машинка BMW"
click at [602, 297] on li "машинка bmw спортивная" at bounding box center [652, 305] width 310 height 17
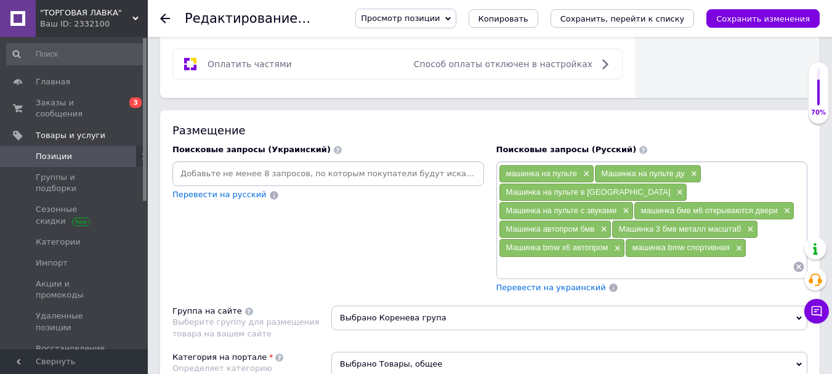
click at [544, 283] on span "Перевести на украинский" at bounding box center [551, 287] width 110 height 9
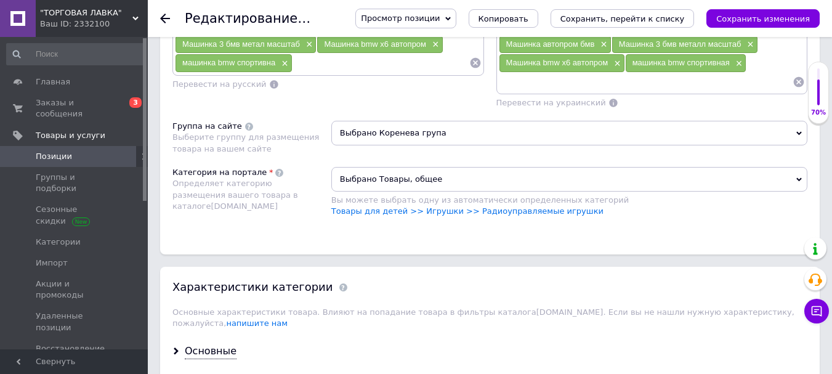
scroll to position [982, 0]
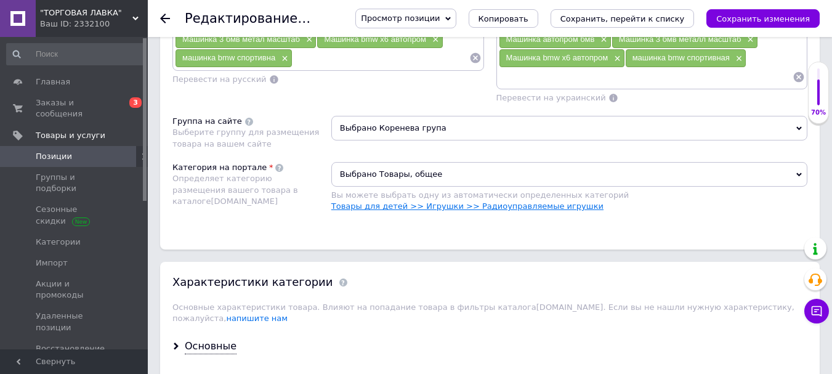
click at [535, 201] on link "Товары для детей >> Игрушки >> Радиоуправляемые игрушки" at bounding box center [467, 205] width 272 height 9
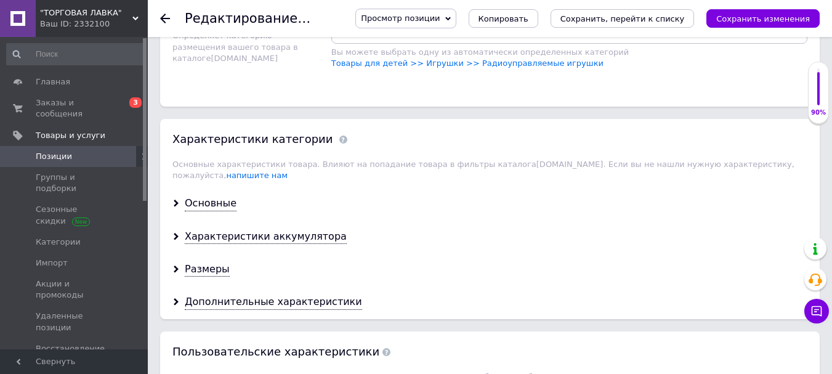
scroll to position [1150, 0]
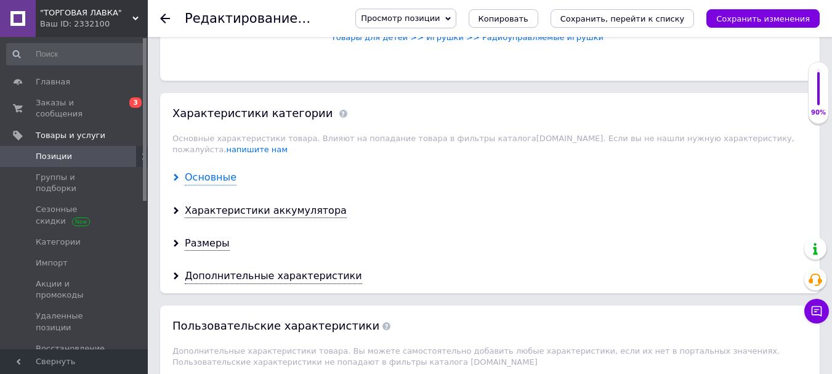
click at [194, 171] on div "Основные" at bounding box center [211, 178] width 52 height 14
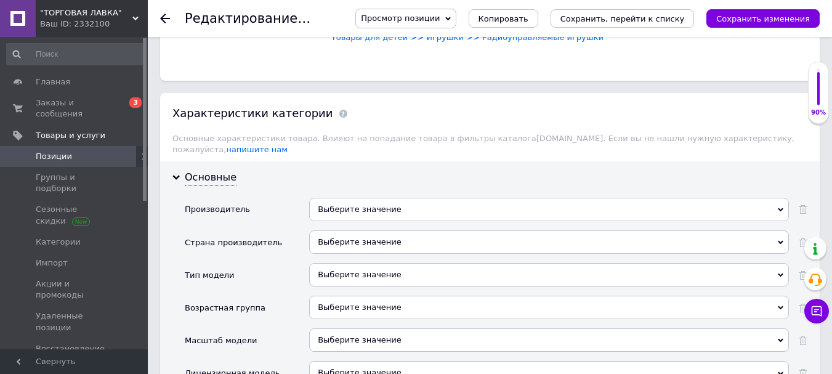
click at [341, 263] on div "Выберите значение" at bounding box center [549, 274] width 480 height 23
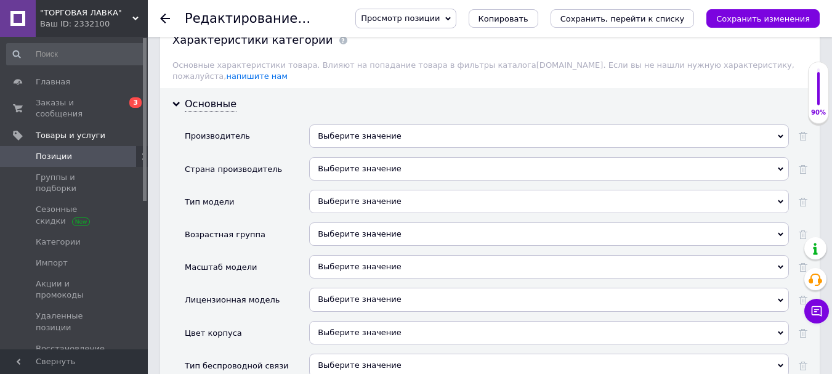
scroll to position [1260, 0]
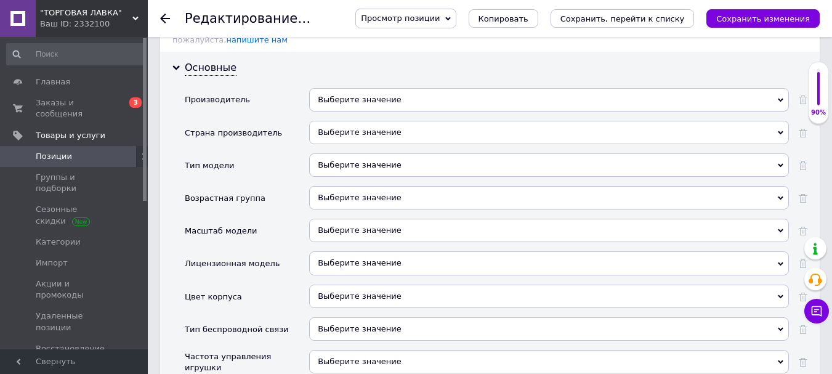
click at [380, 153] on div "Выберите значение" at bounding box center [549, 164] width 480 height 23
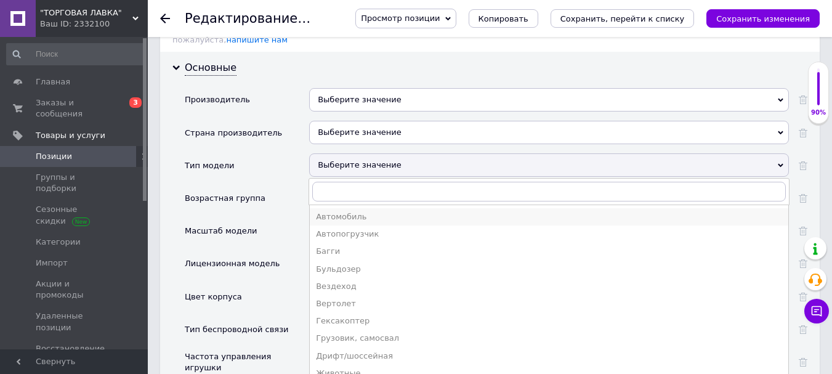
click at [371, 211] on div "Автомобиль" at bounding box center [549, 216] width 466 height 11
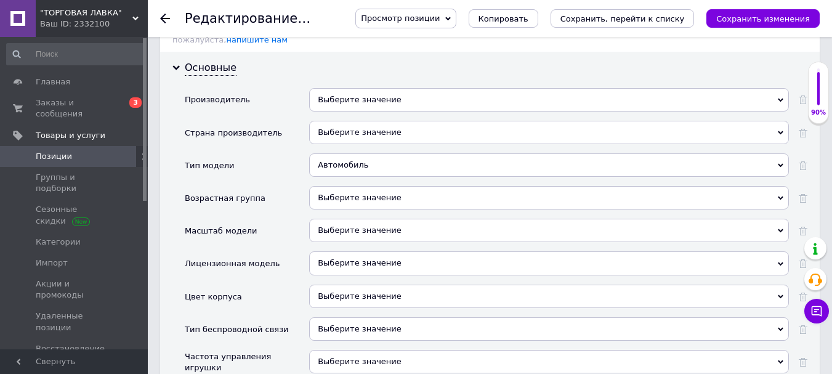
click at [370, 219] on div "Выберите значение" at bounding box center [549, 230] width 480 height 23
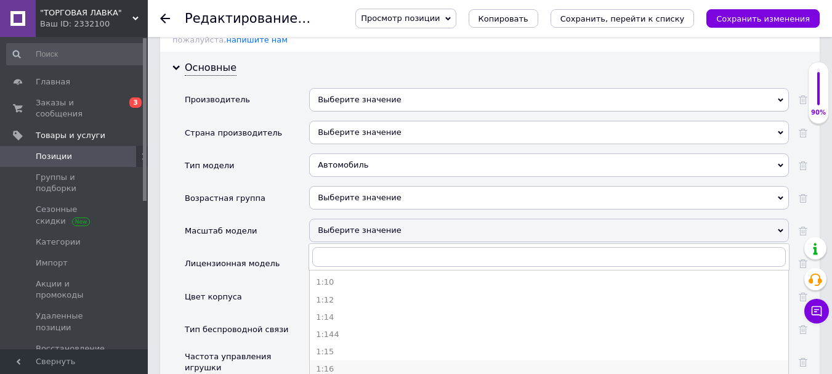
click at [342, 363] on div "1:16" at bounding box center [549, 368] width 466 height 11
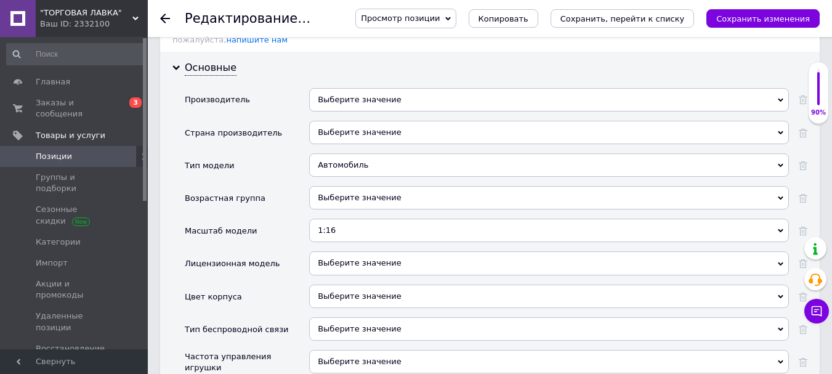
click at [338, 285] on div "Выберите значение" at bounding box center [549, 296] width 480 height 23
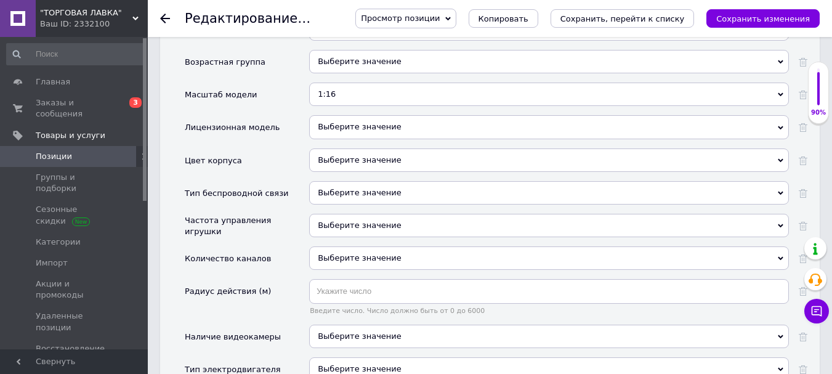
scroll to position [1443, 0]
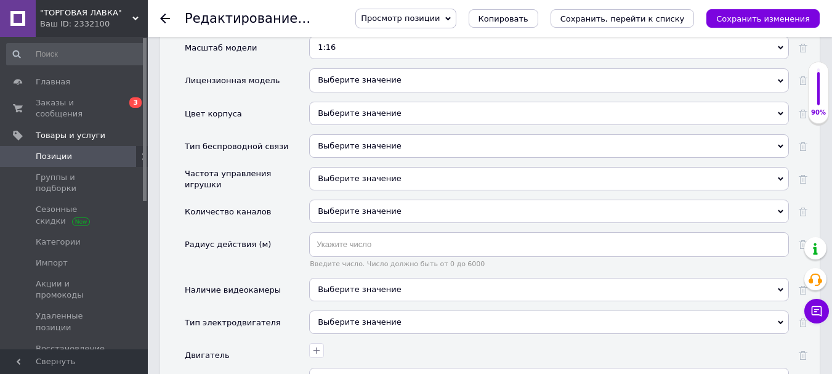
click at [342, 102] on div "Выберите значение" at bounding box center [549, 113] width 480 height 23
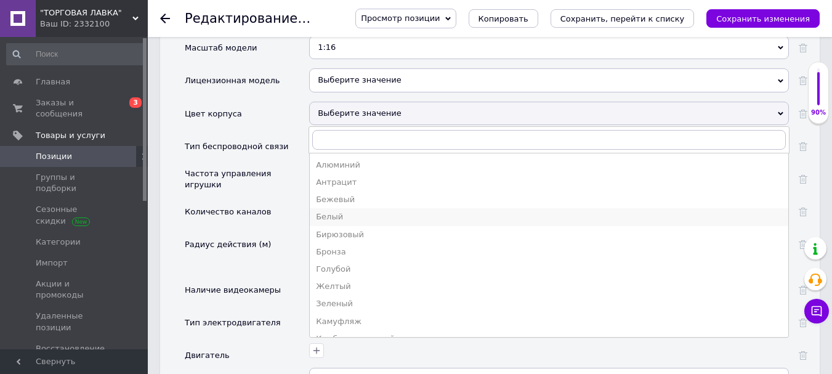
click at [345, 211] on div "Белый" at bounding box center [549, 216] width 466 height 11
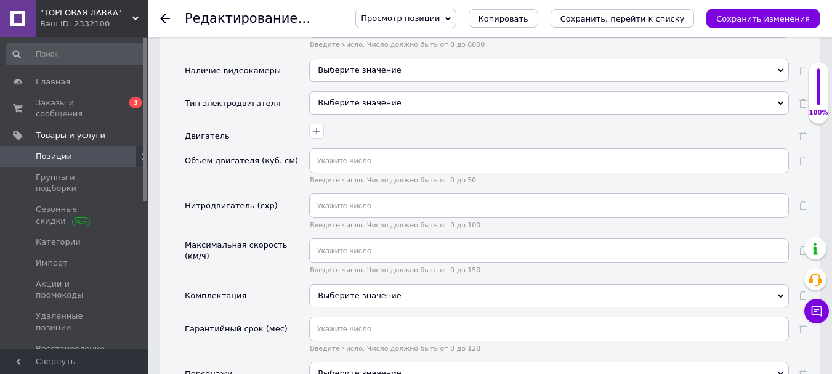
scroll to position [1668, 0]
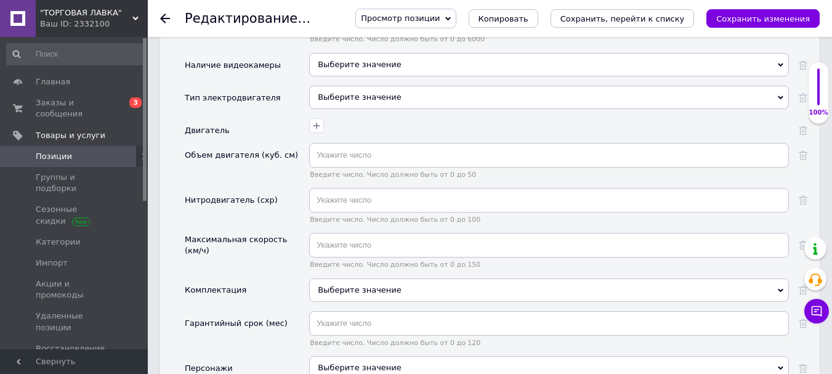
click at [373, 278] on div "Выберите значение" at bounding box center [549, 289] width 480 height 23
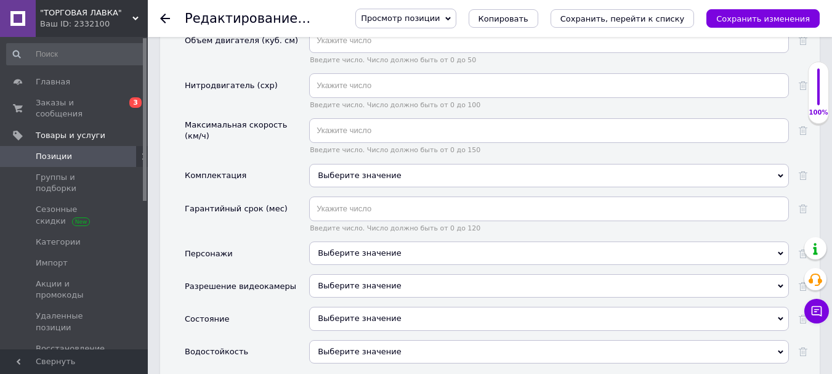
scroll to position [1793, 0]
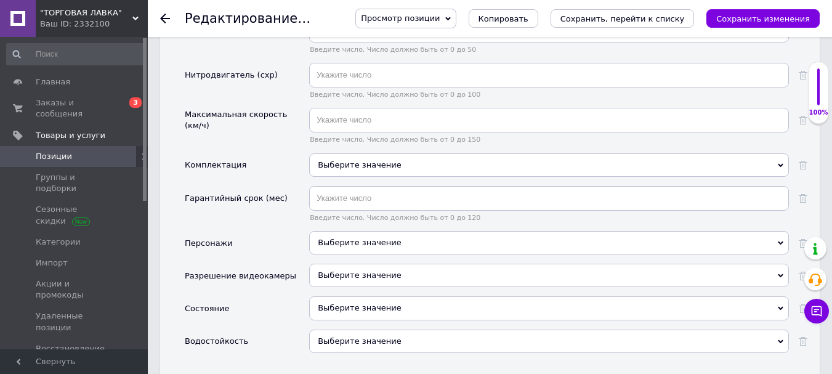
click at [451, 153] on div "Выберите значение" at bounding box center [549, 164] width 480 height 23
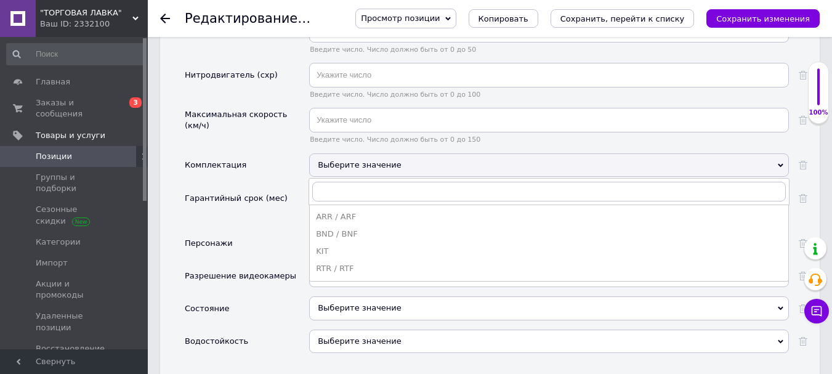
click at [249, 238] on div "Персонажи" at bounding box center [247, 247] width 124 height 33
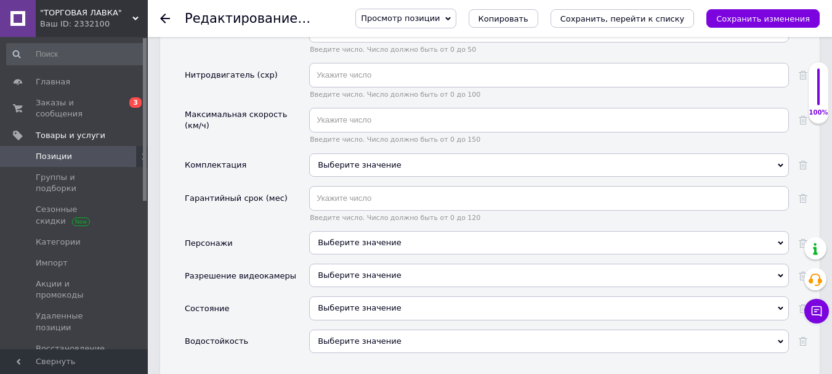
click at [335, 296] on div "Выберите значение" at bounding box center [549, 307] width 480 height 23
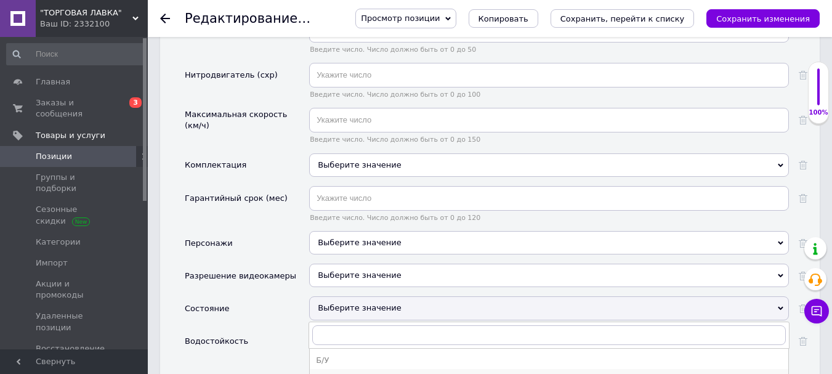
click at [341, 372] on div "Новое" at bounding box center [549, 377] width 466 height 11
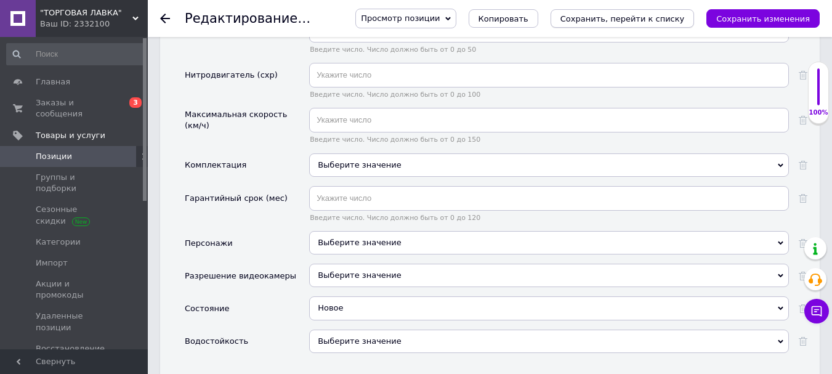
click at [596, 18] on icon "Сохранить, перейти к списку" at bounding box center [622, 18] width 124 height 9
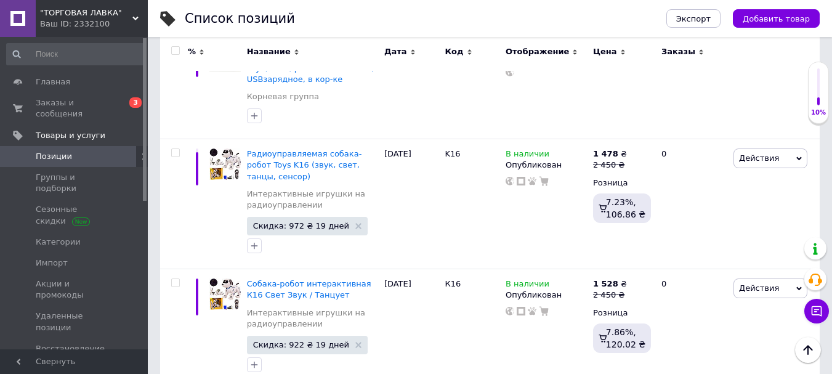
scroll to position [462, 0]
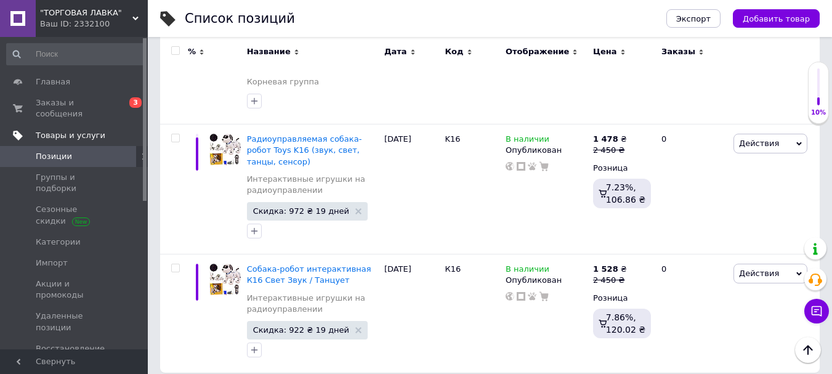
click at [100, 130] on span "Товары и услуги" at bounding box center [92, 135] width 112 height 11
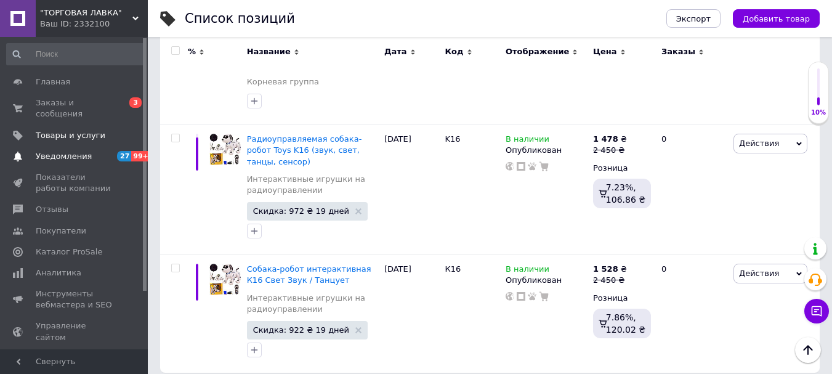
click at [91, 151] on span "Уведомления" at bounding box center [75, 156] width 78 height 11
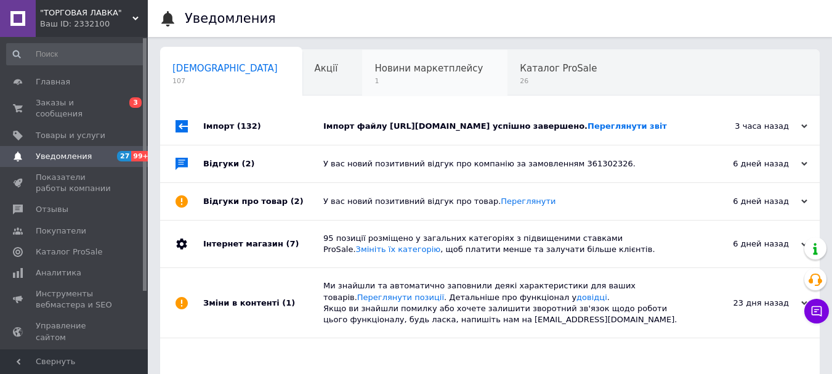
click at [379, 84] on span "1" at bounding box center [428, 80] width 108 height 9
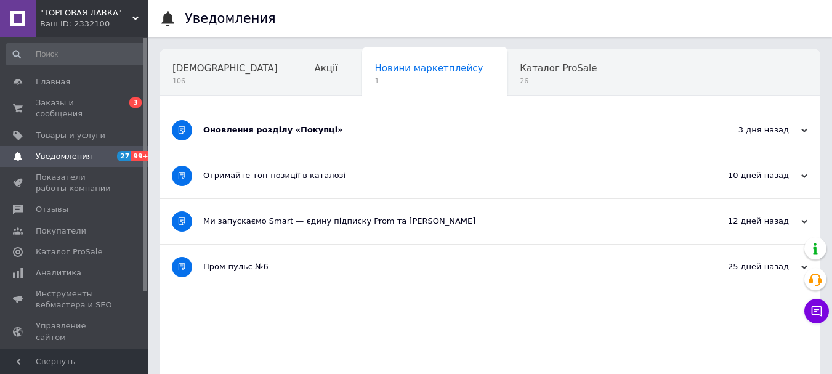
click at [335, 126] on div "Оновлення розділу «Покупці»" at bounding box center [443, 129] width 481 height 11
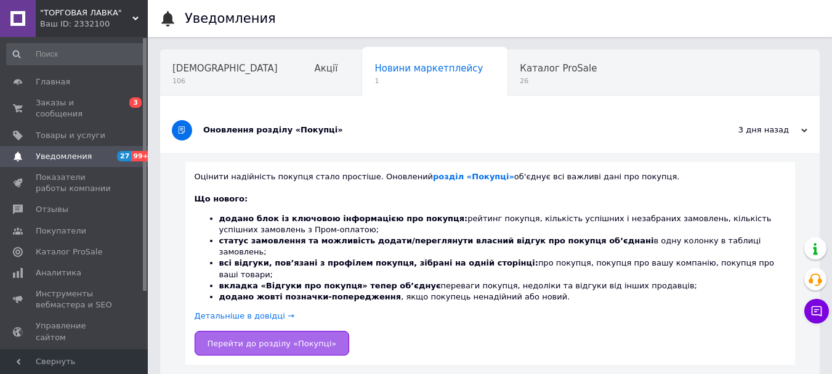
click at [298, 339] on span "Перейти до розділу «Покупці»" at bounding box center [272, 343] width 129 height 9
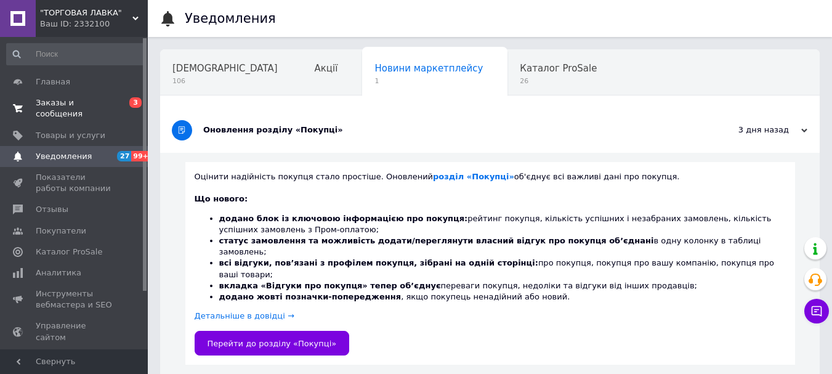
click at [46, 99] on span "Заказы и сообщения" at bounding box center [75, 108] width 78 height 22
